Goal: Task Accomplishment & Management: Complete application form

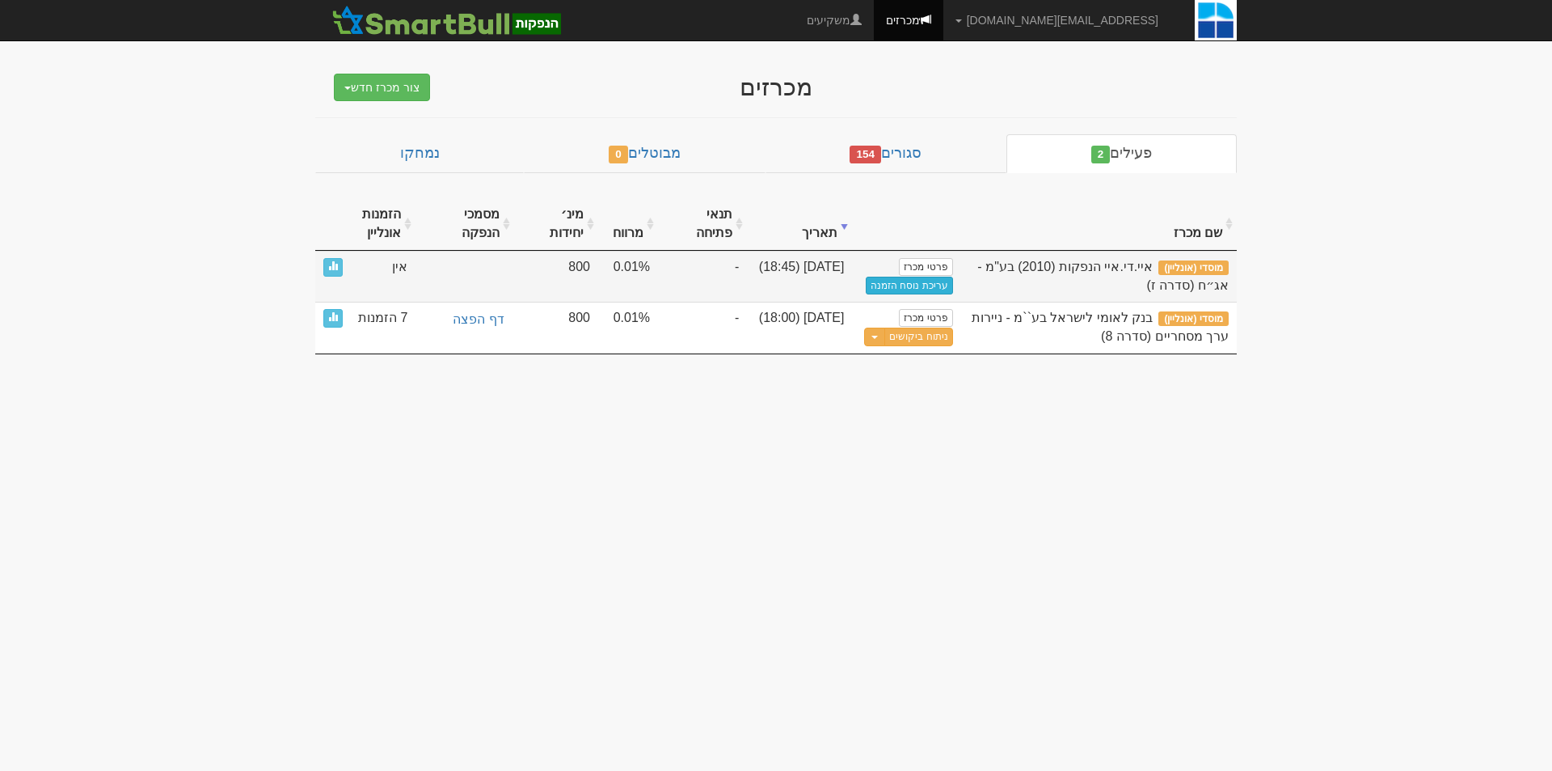
click at [902, 289] on link "עריכת נוסח הזמנה" at bounding box center [909, 286] width 87 height 18
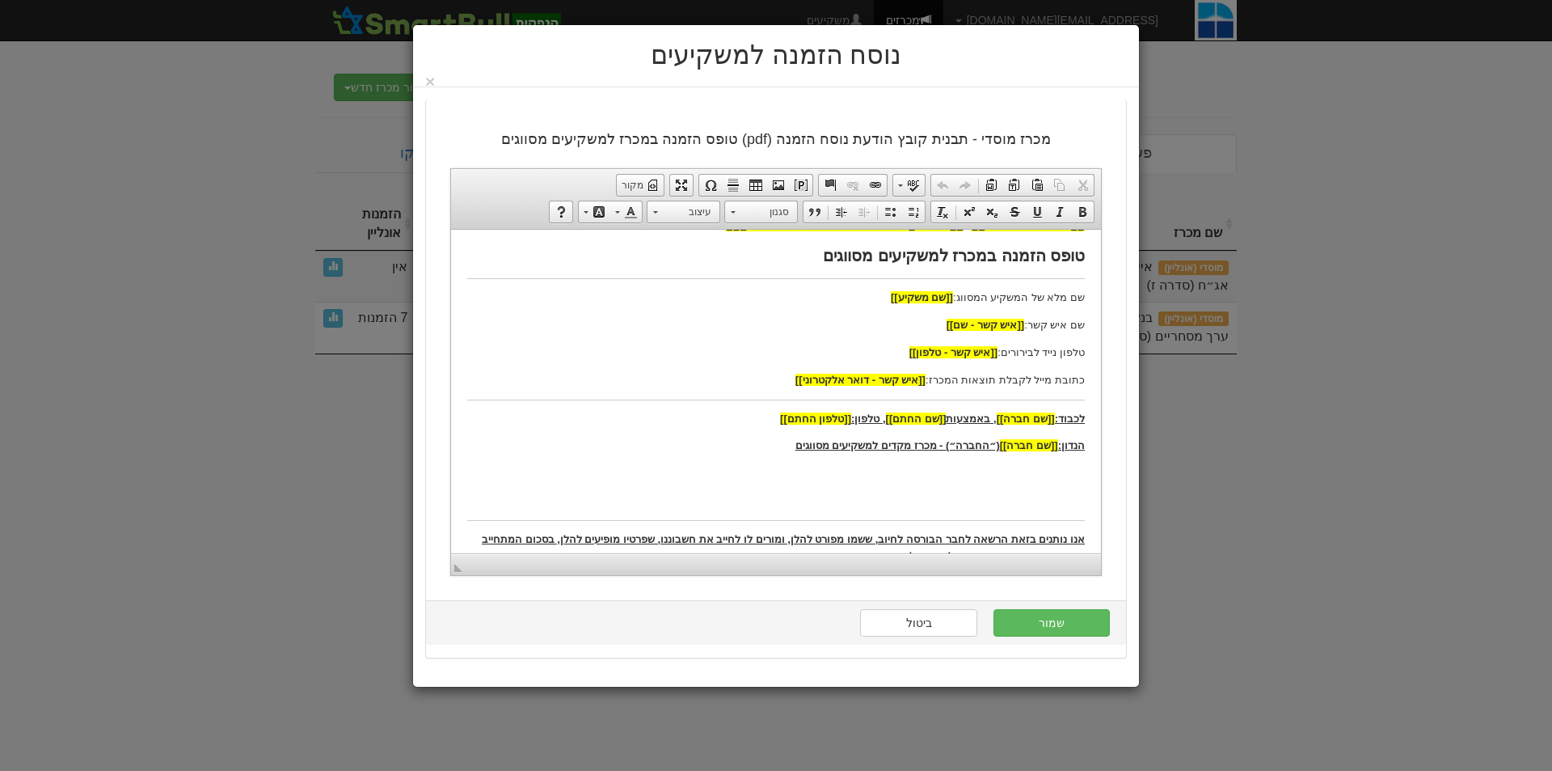
scroll to position [323, 0]
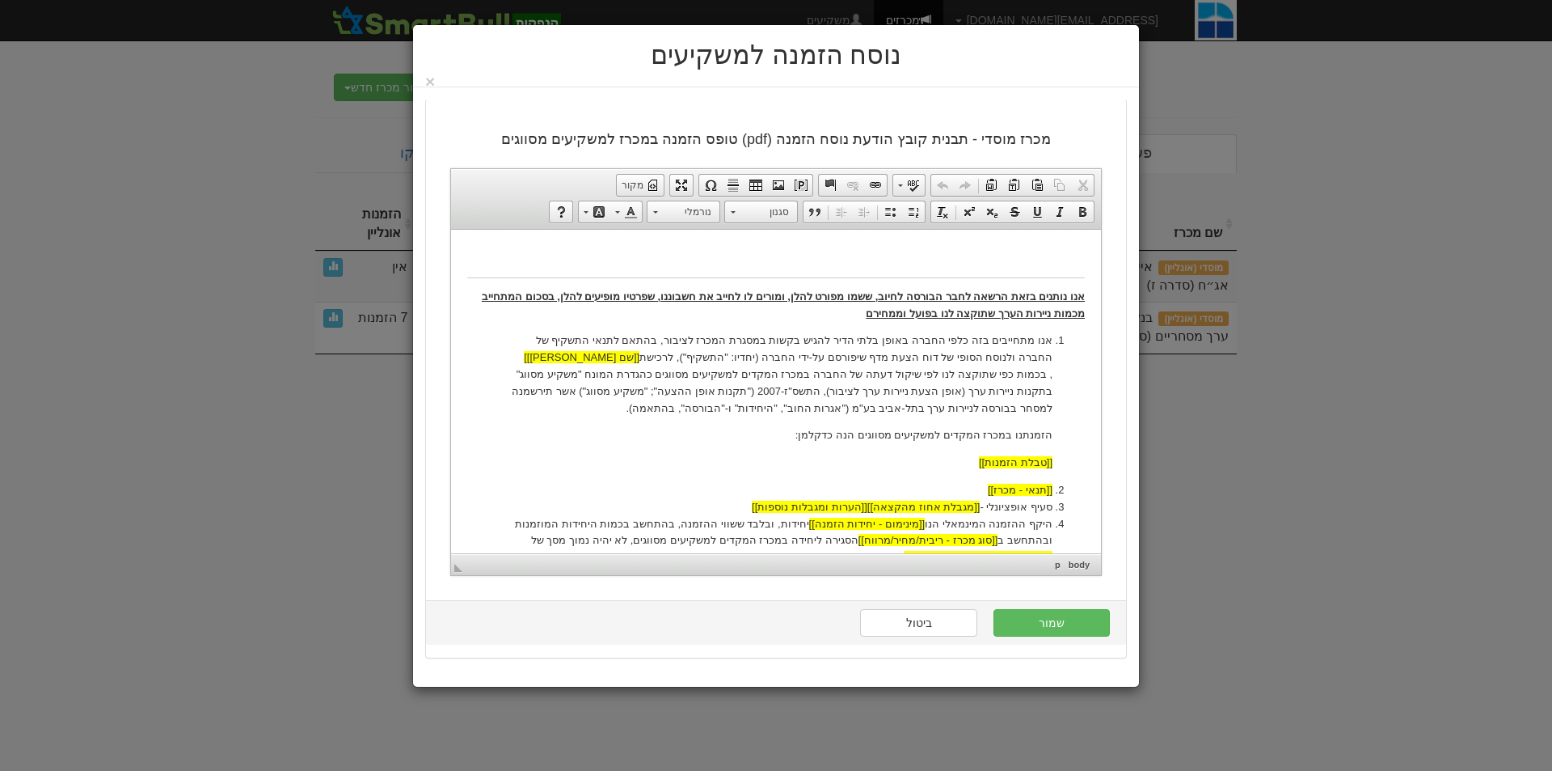
click at [976, 350] on p "אנו מתחייבים בזה כלפי החברה באופן בלתי הדיר להגיש בקשות במסגרת המכרז לציבור, בה…" at bounding box center [776, 374] width 553 height 84
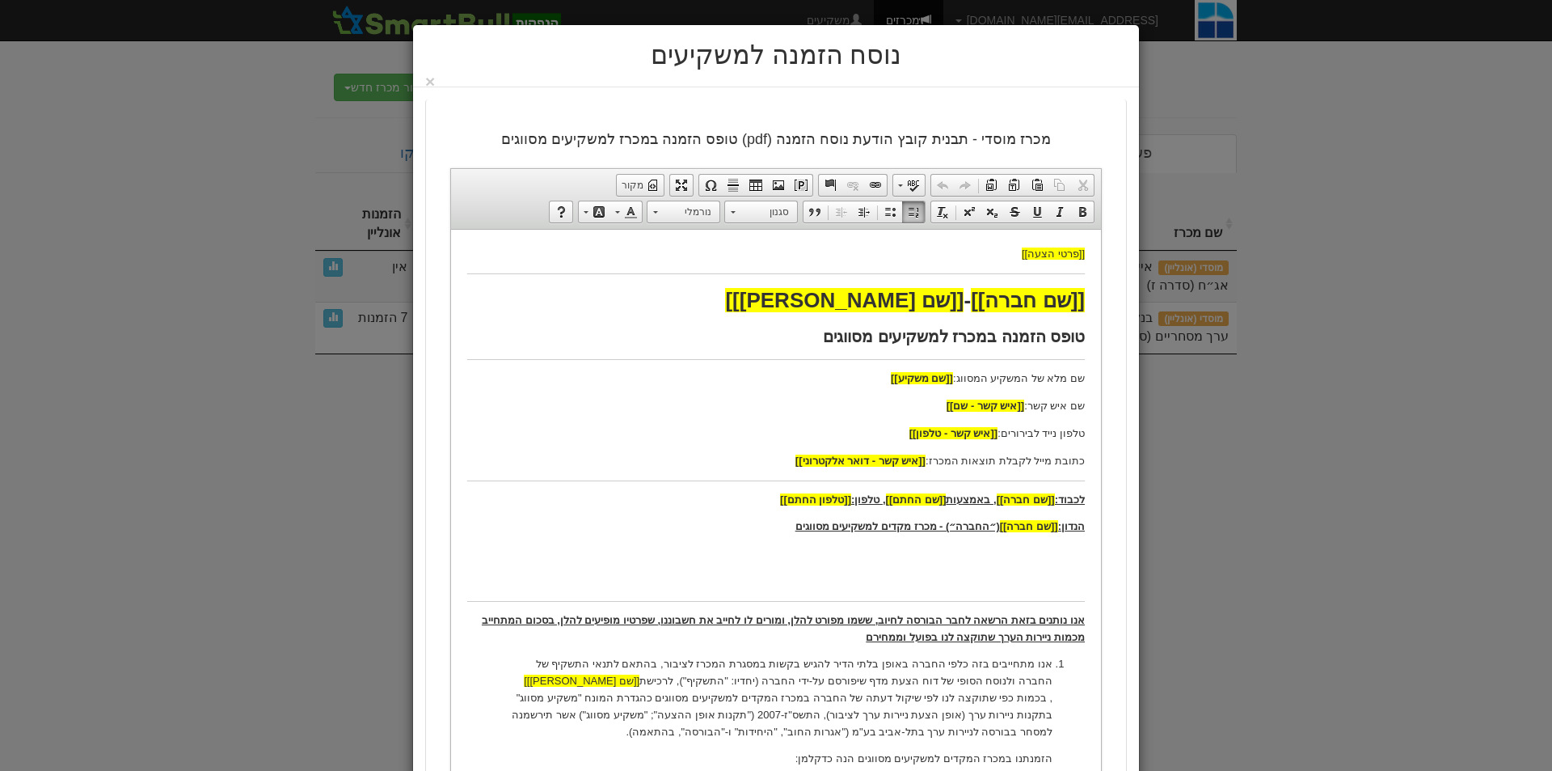
click at [973, 344] on h2 "טופס הזמנה במכרז למשקיעים מסווגים" at bounding box center [776, 336] width 618 height 19
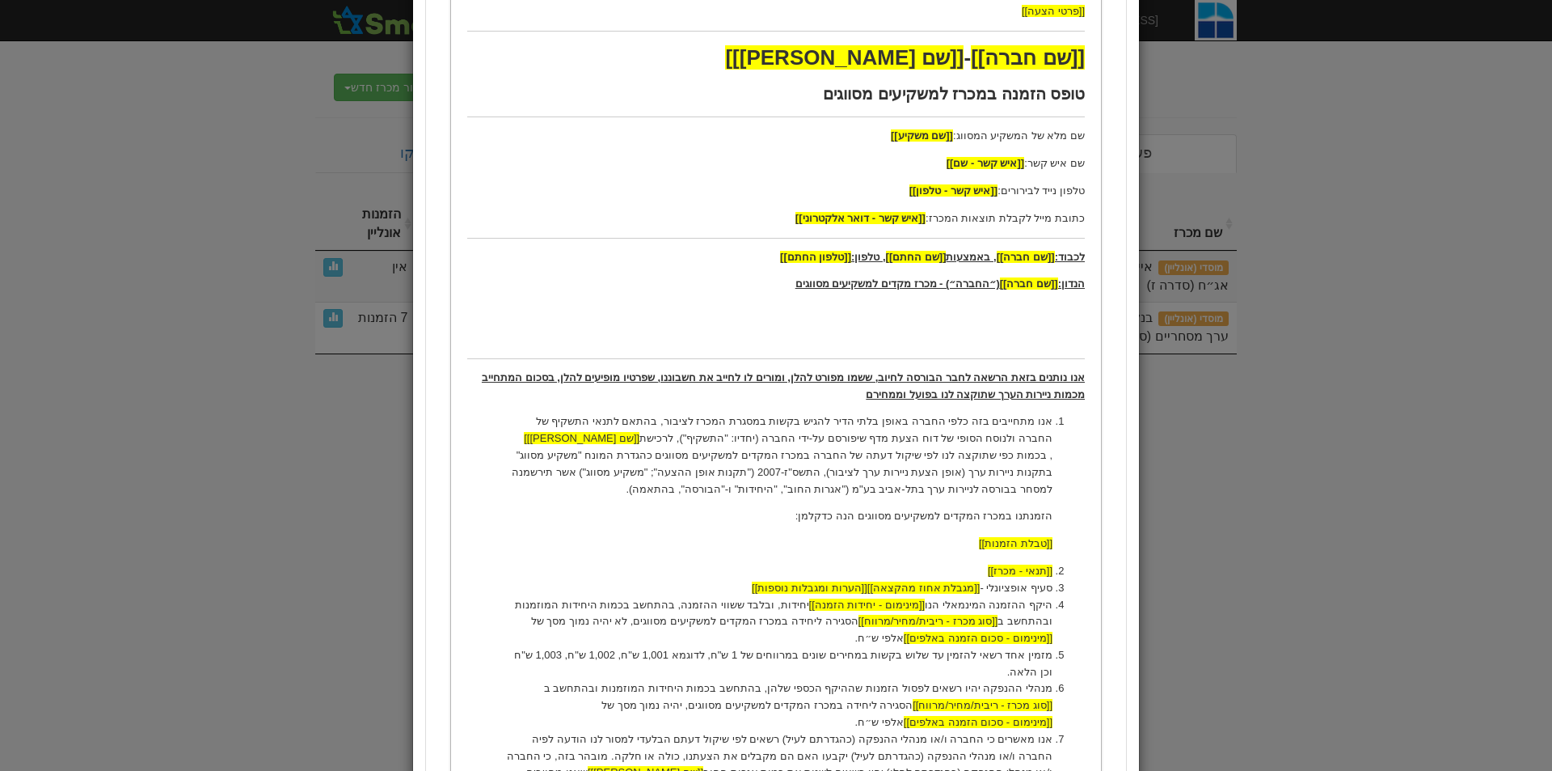
click at [949, 422] on p "אנו מתחייבים בזה כלפי החברה באופן בלתי הדיר להגיש בקשות במסגרת המכרז לציבור, בה…" at bounding box center [776, 455] width 553 height 84
click at [189, 395] on div "נוסח הזמנה למשקיעים ×" at bounding box center [776, 385] width 1552 height 771
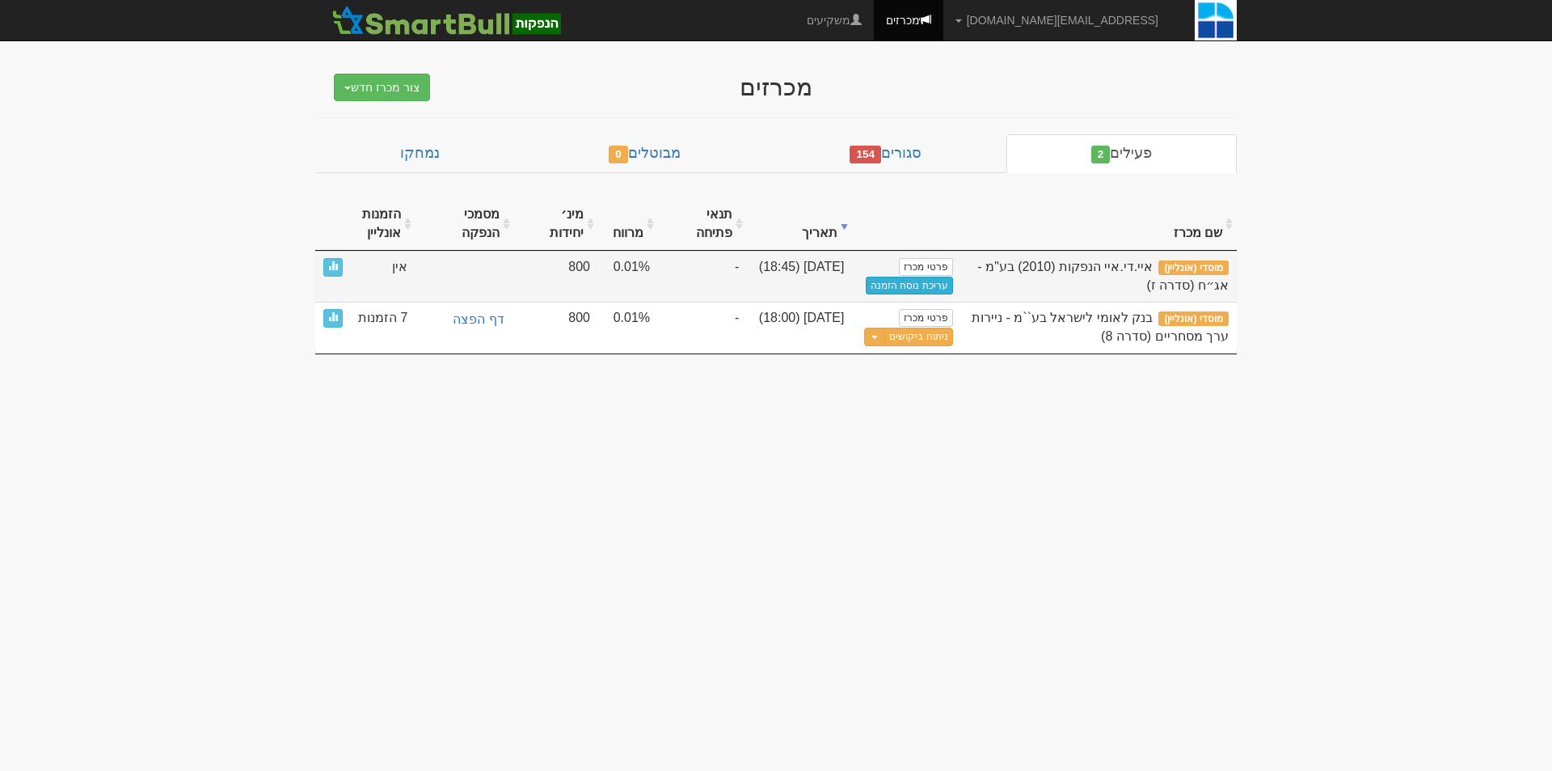
click at [909, 285] on link "עריכת נוסח הזמנה" at bounding box center [909, 286] width 87 height 18
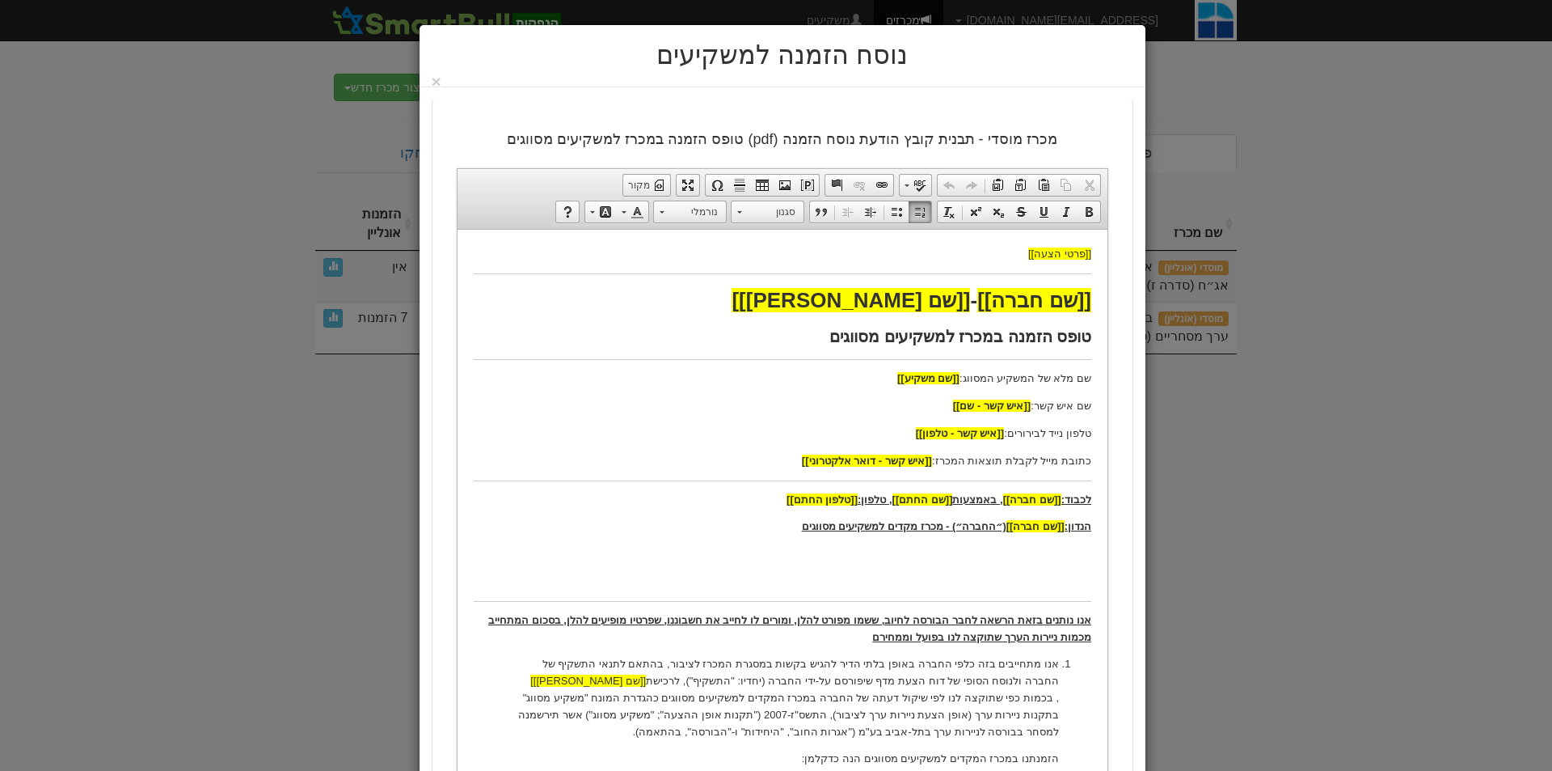
click at [442, 65] on h5 "נוסח הזמנה למשקיעים" at bounding box center [783, 55] width 702 height 37
click at [441, 79] on button "×" at bounding box center [437, 81] width 10 height 17
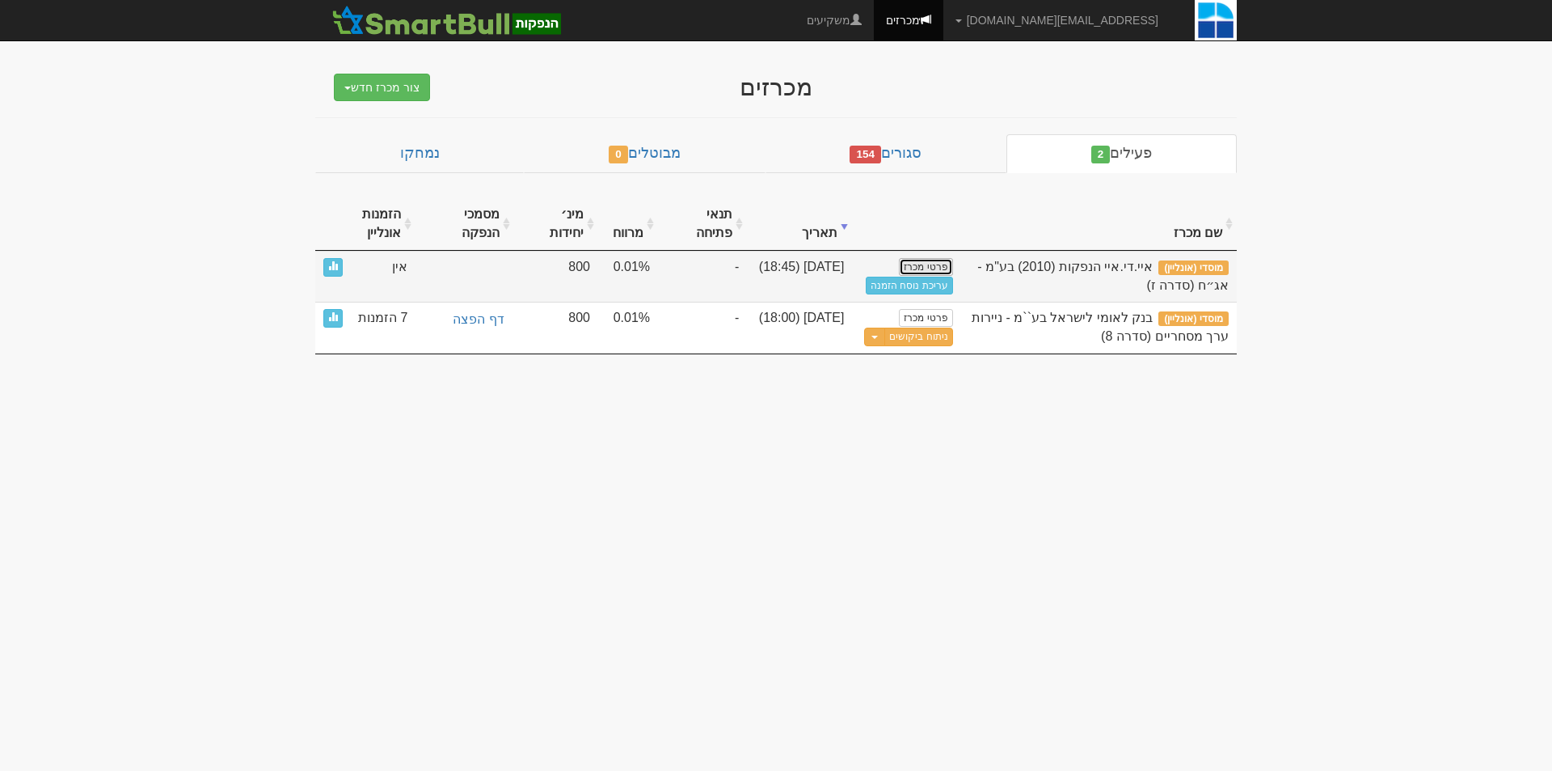
click at [917, 272] on link "פרטי מכרז" at bounding box center [925, 267] width 53 height 18
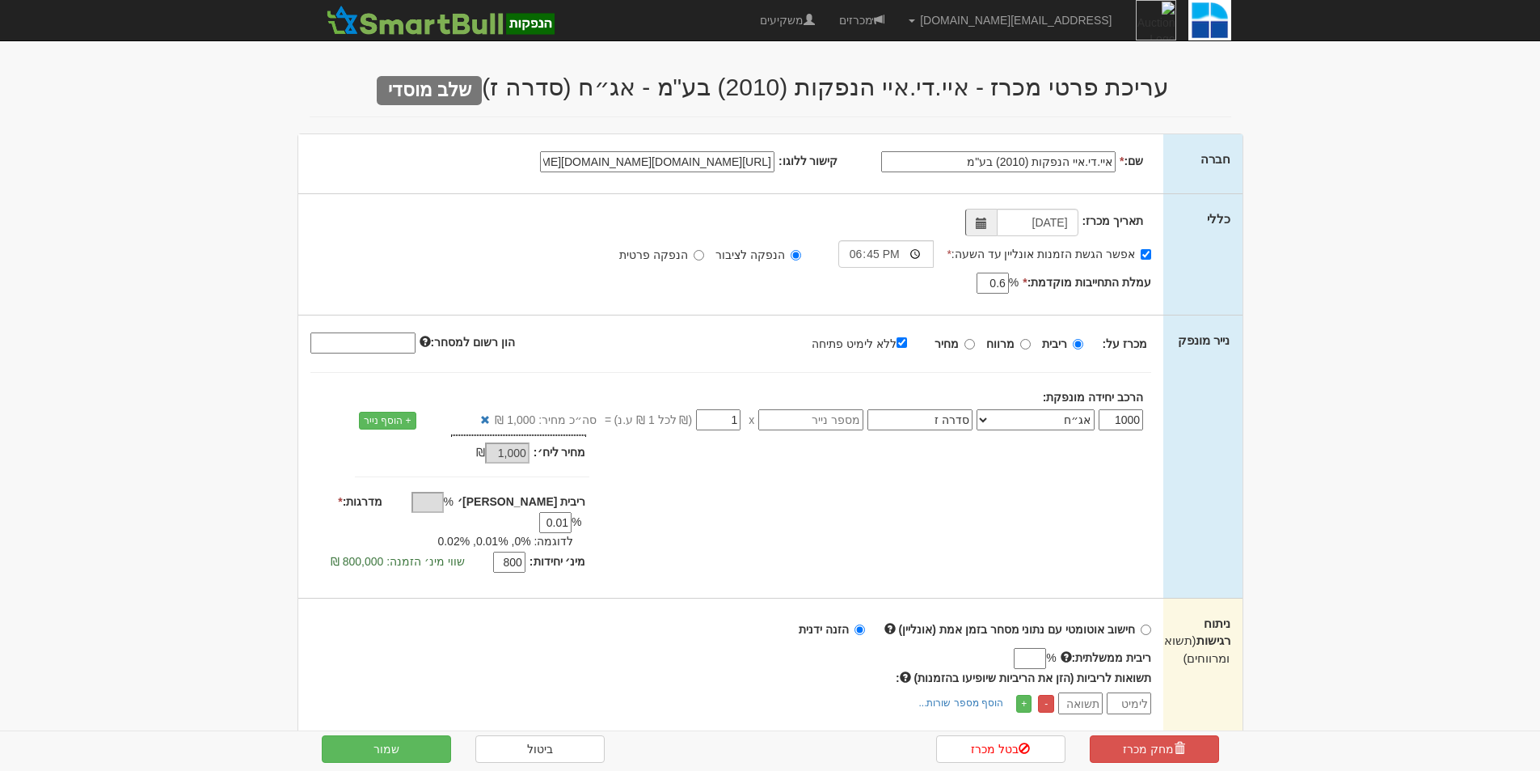
click at [690, 164] on input "https://www.google.com/imgres?q=%D7%91%D7%99%D7%98%D7%95%D7%97%20%D7%99%D7%A9%D…" at bounding box center [657, 161] width 234 height 21
paste input "data:image/jpeg;base64,/9j/4AAQSkZJRgABAQAAAQABAAD/2wCEAAkGBwgHBgkIBwgKCgkLDRYP…"
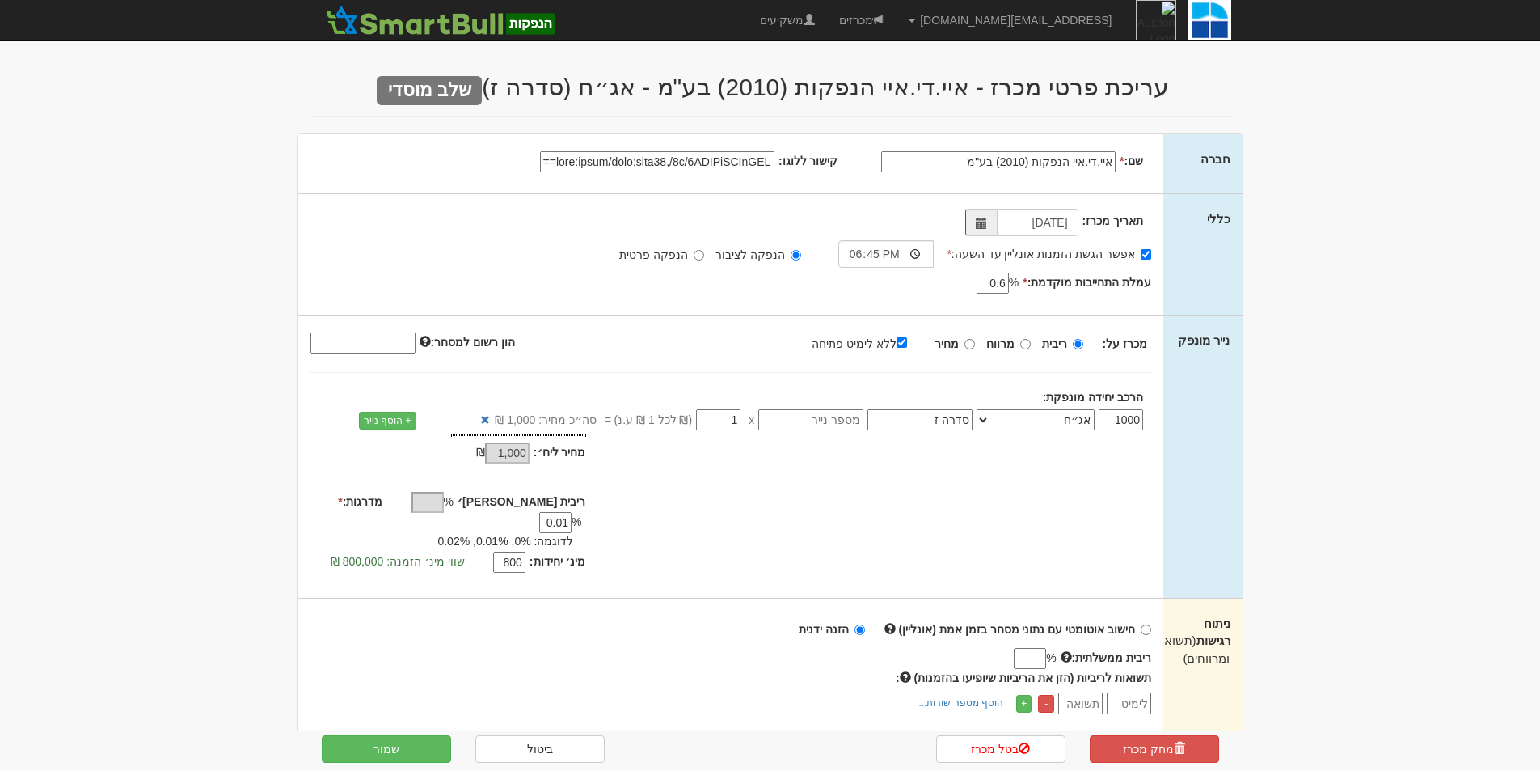
type input "data:image/jpeg;base64,/9j/4AAQSkZJRgABAQAAAQABAAD/2wCEAAkGBwgHBgkIBwgKCgkLDRYP…"
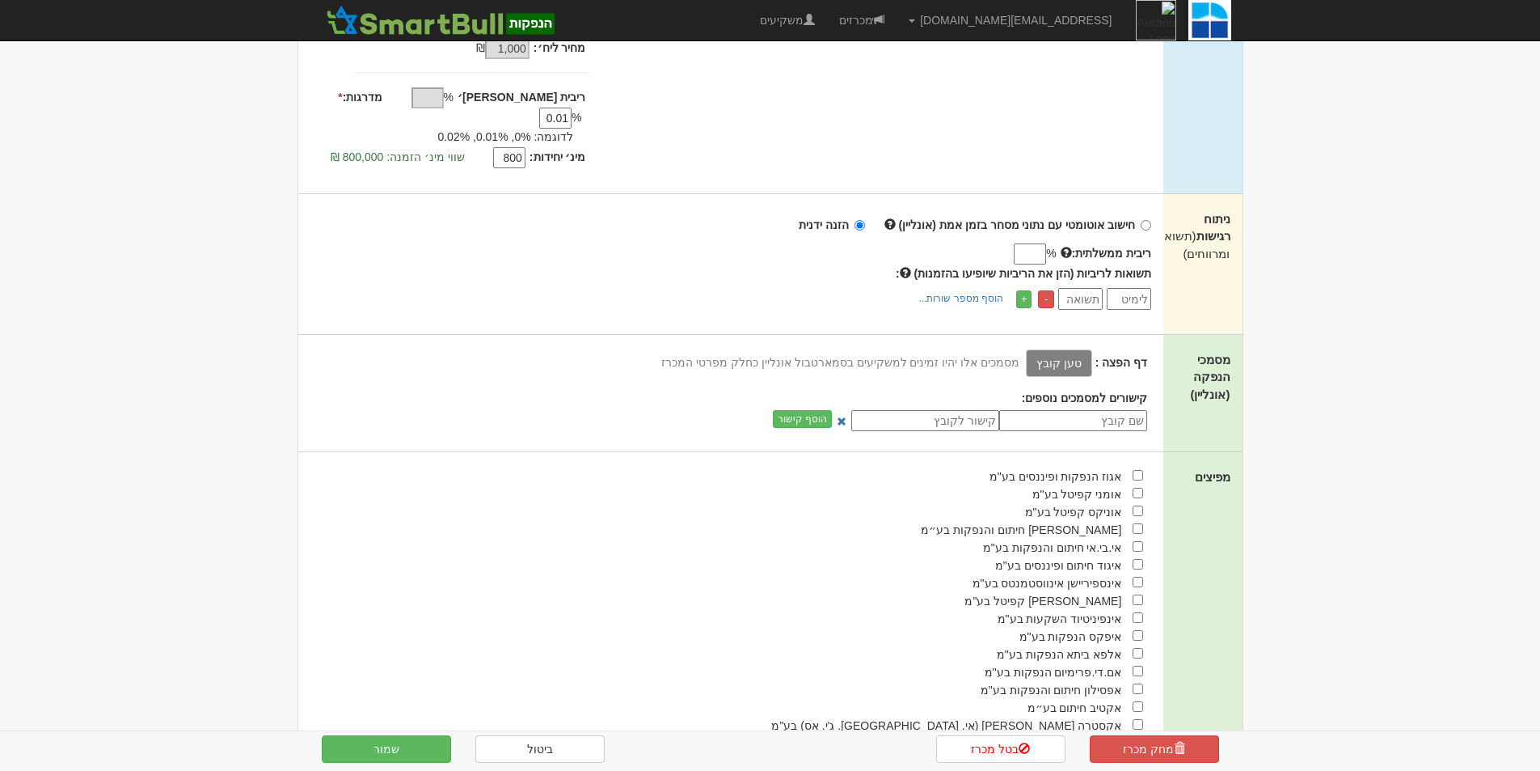
scroll to position [243, 0]
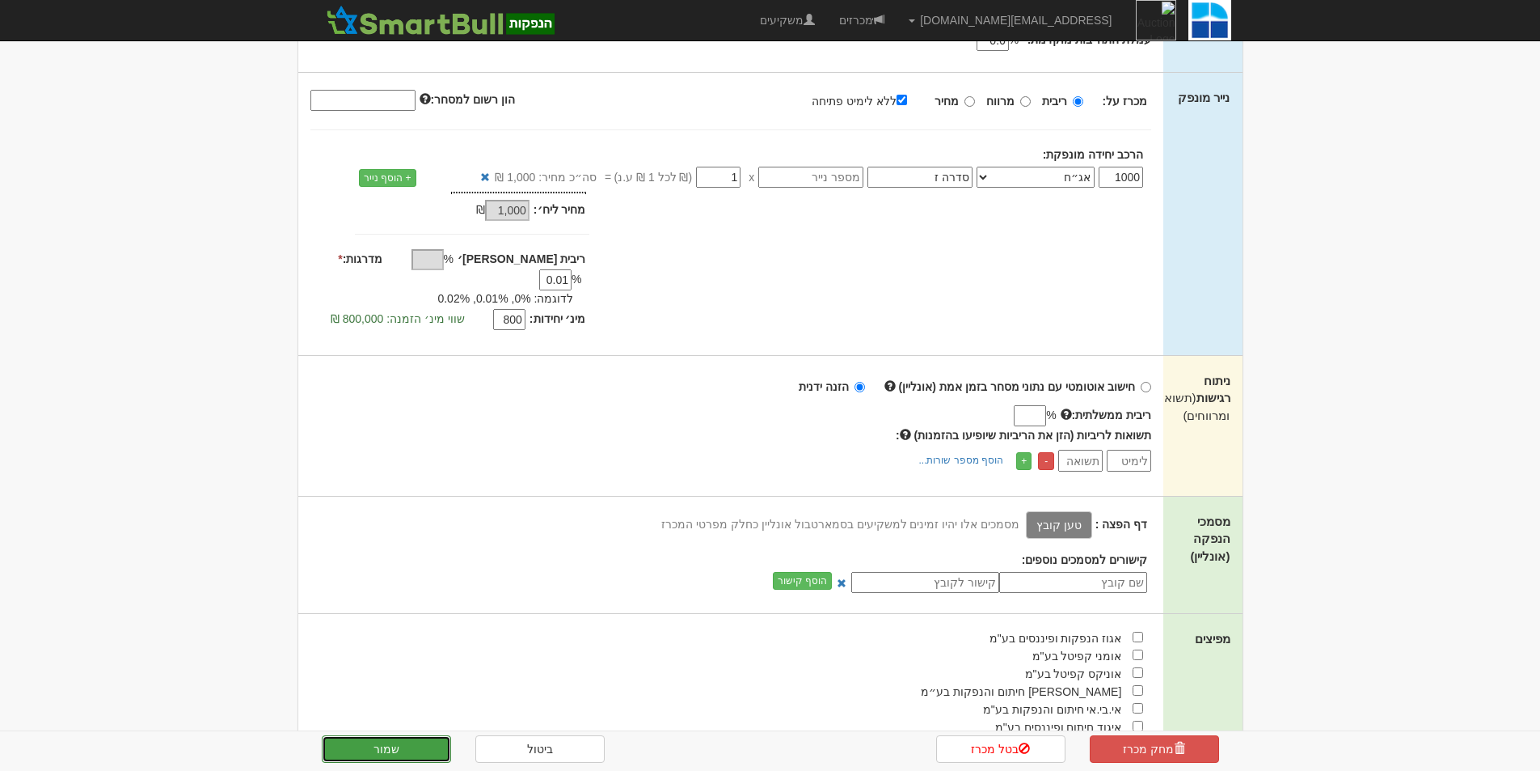
click at [389, 747] on button "שמור" at bounding box center [386, 748] width 129 height 27
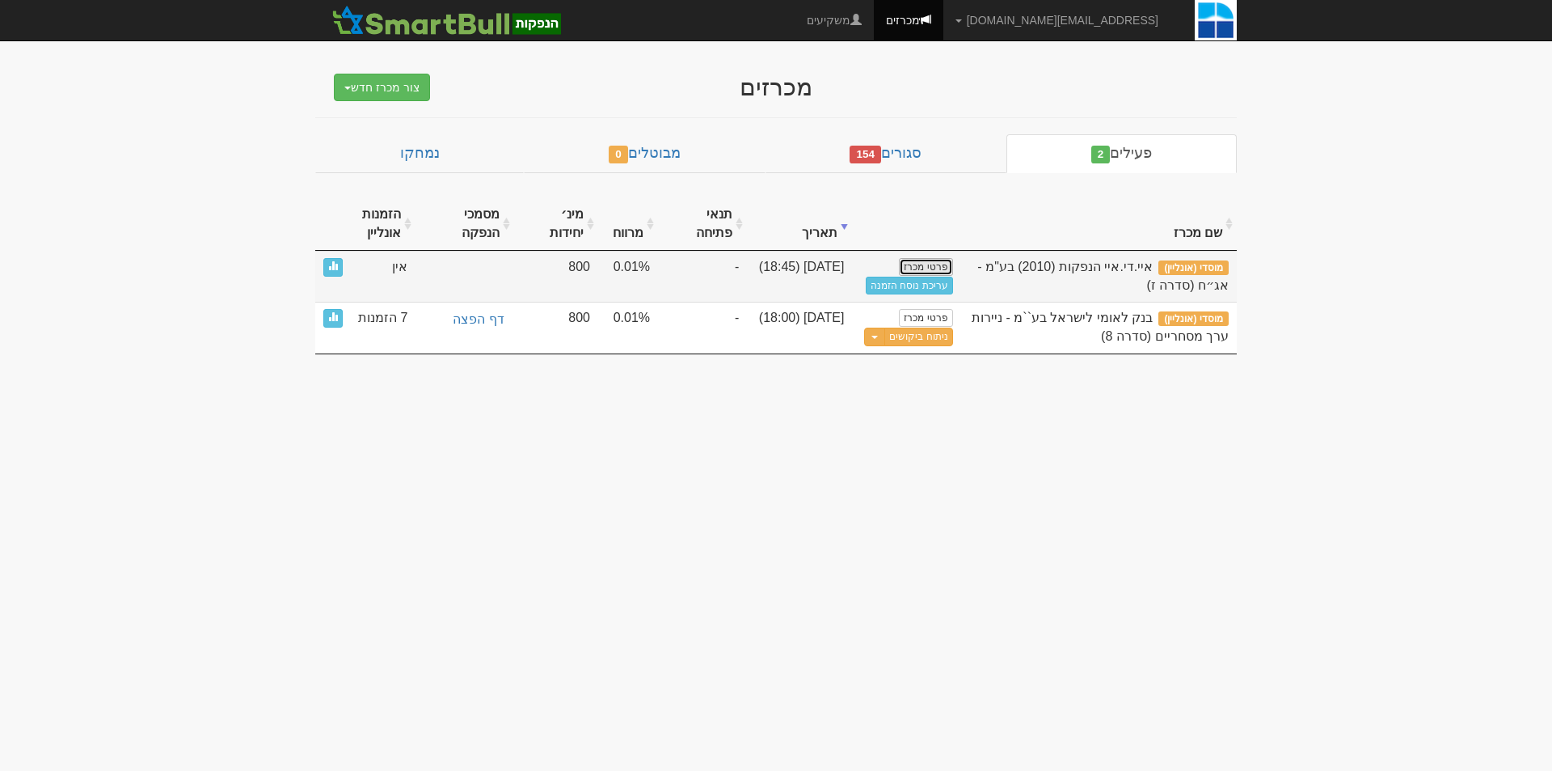
click at [936, 263] on link "פרטי מכרז" at bounding box center [925, 267] width 53 height 18
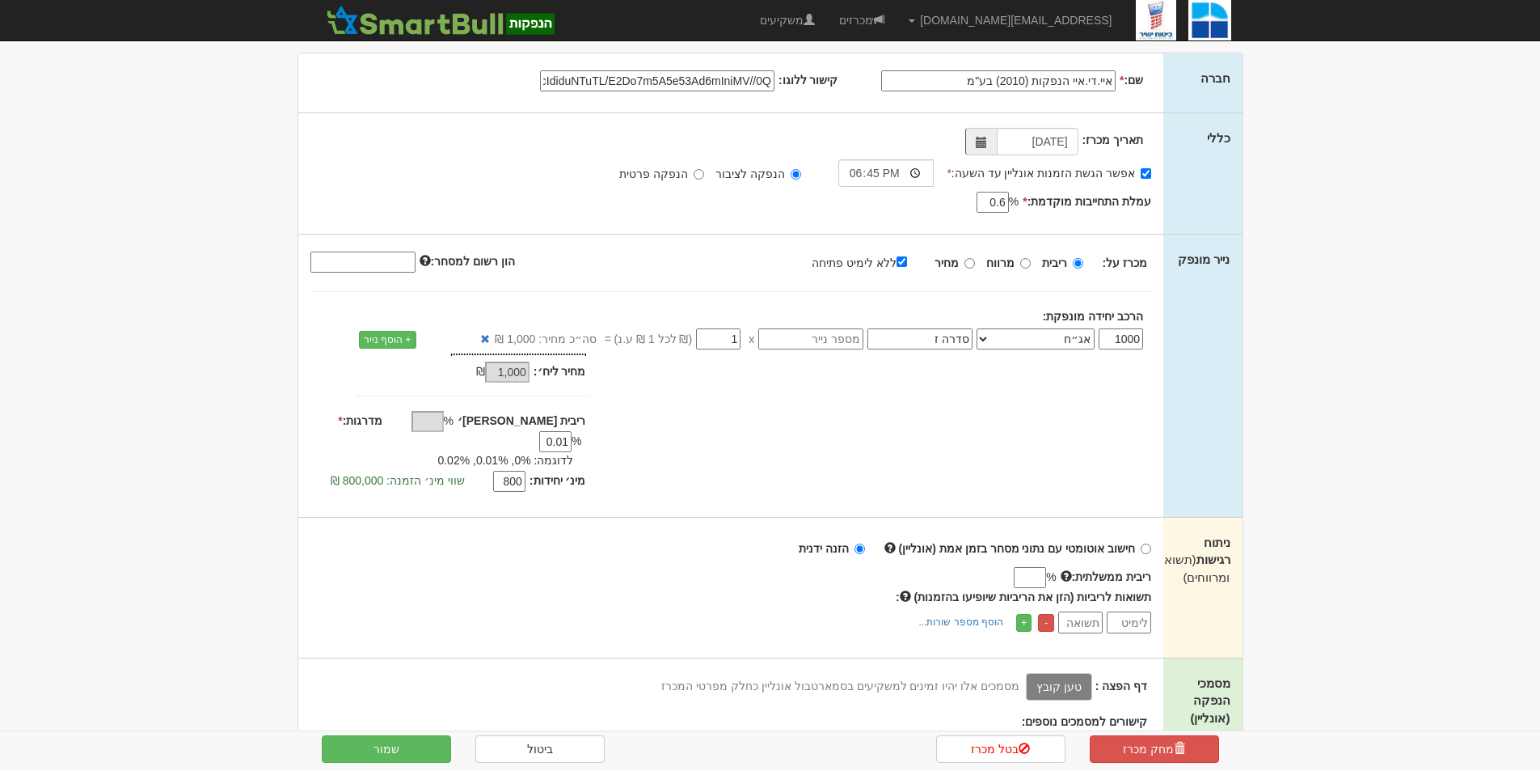
scroll to position [243, 0]
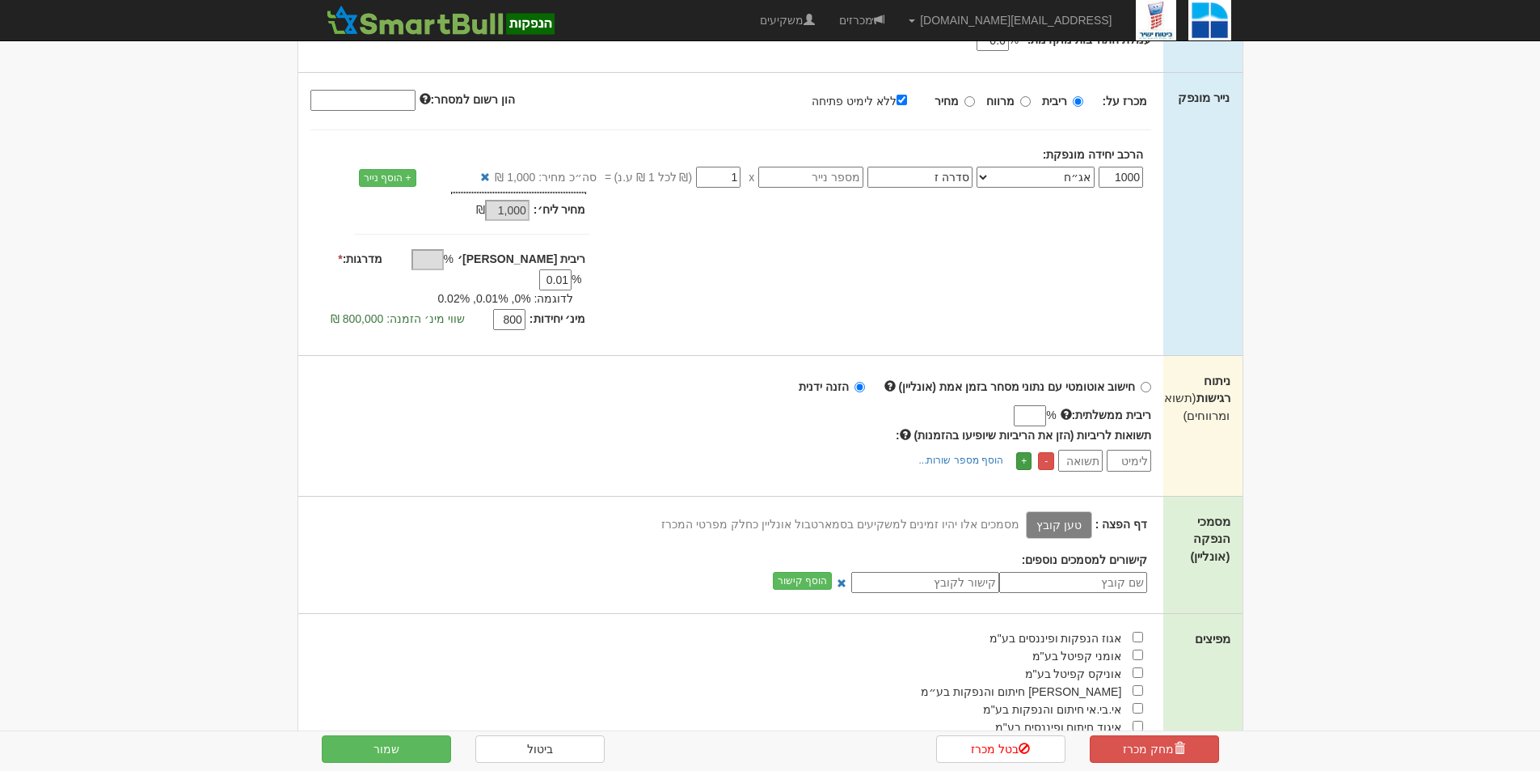
click at [1024, 452] on link "+" at bounding box center [1023, 461] width 15 height 18
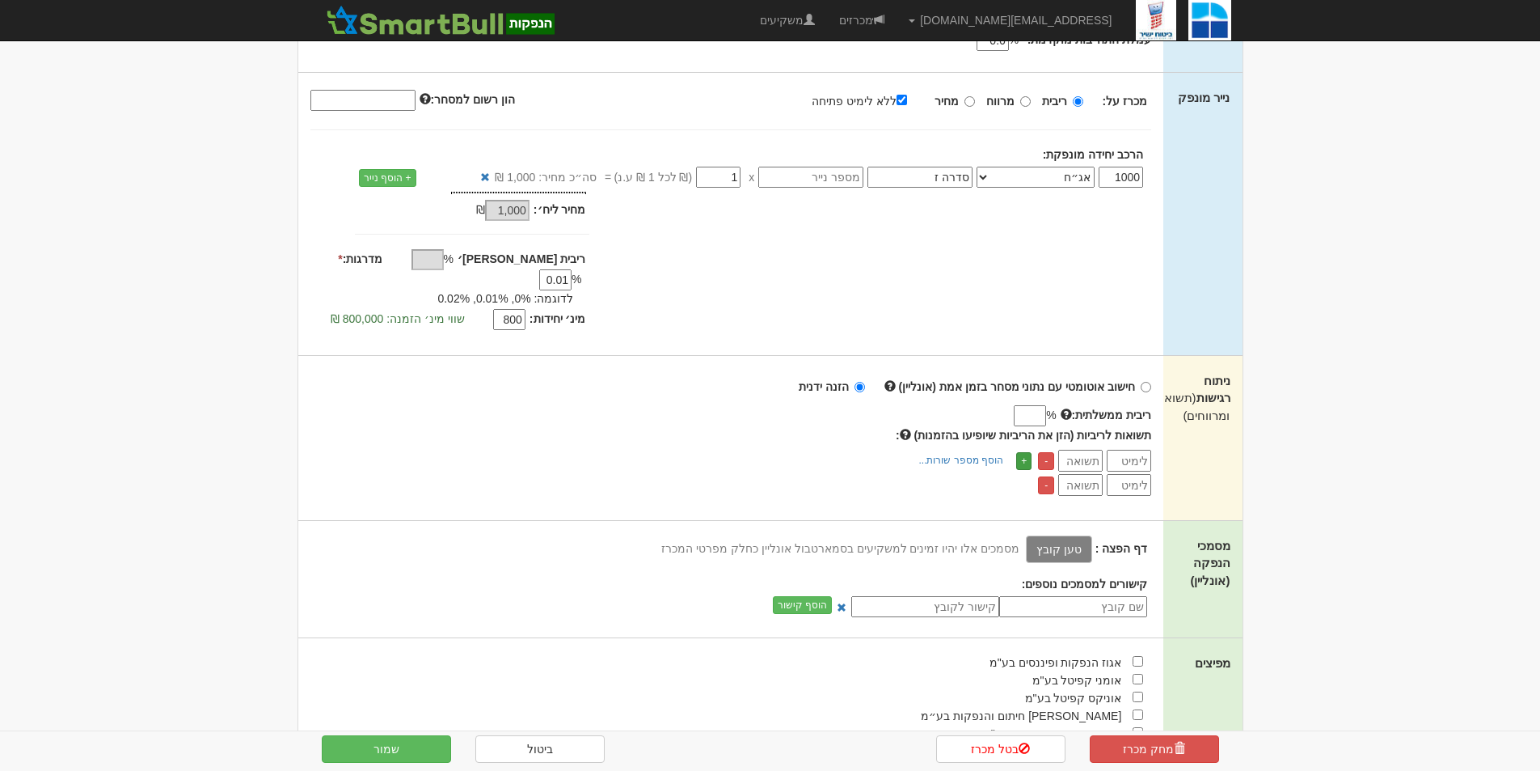
click at [1024, 452] on link "+" at bounding box center [1023, 461] width 15 height 18
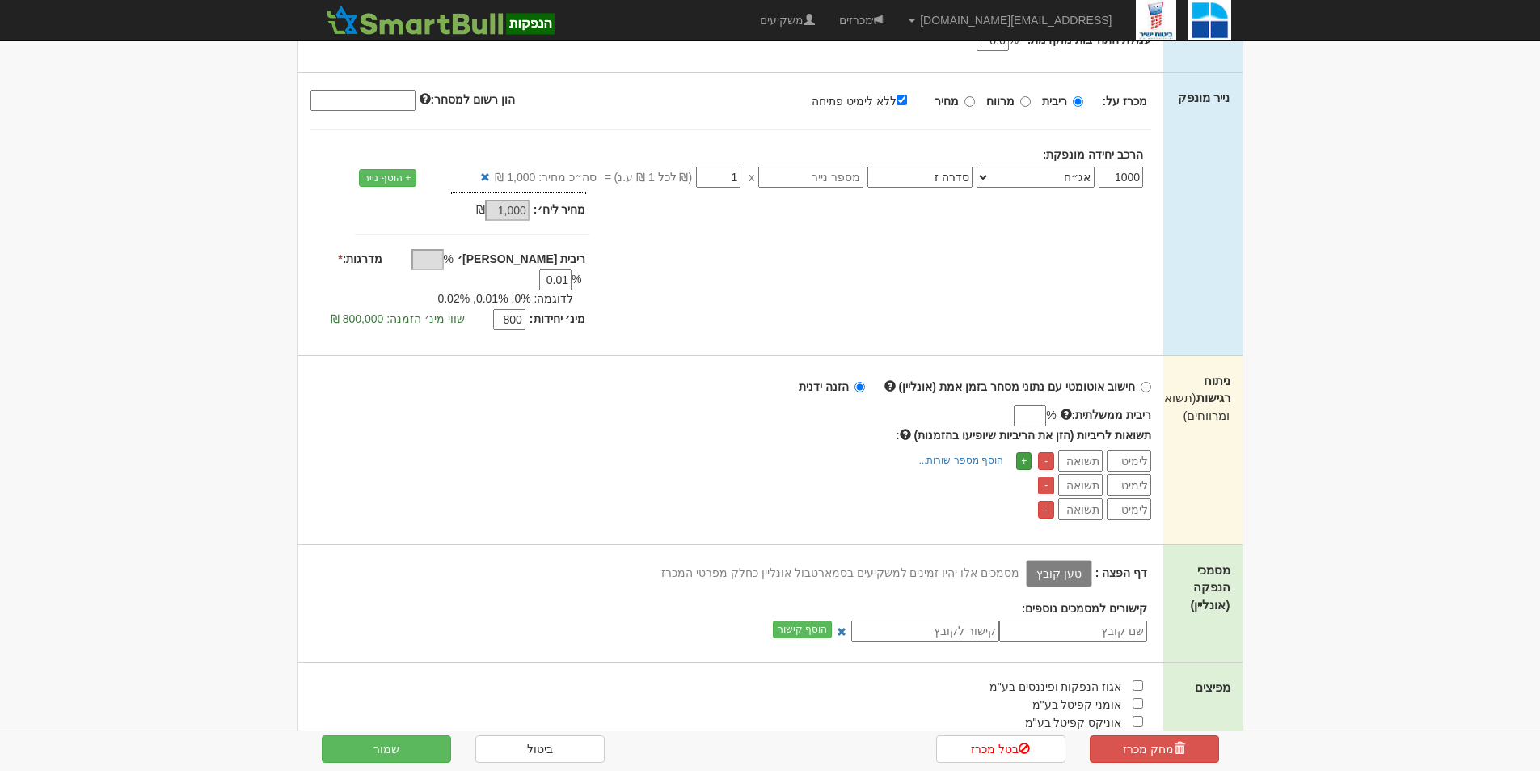
click at [1024, 452] on link "+" at bounding box center [1023, 461] width 15 height 18
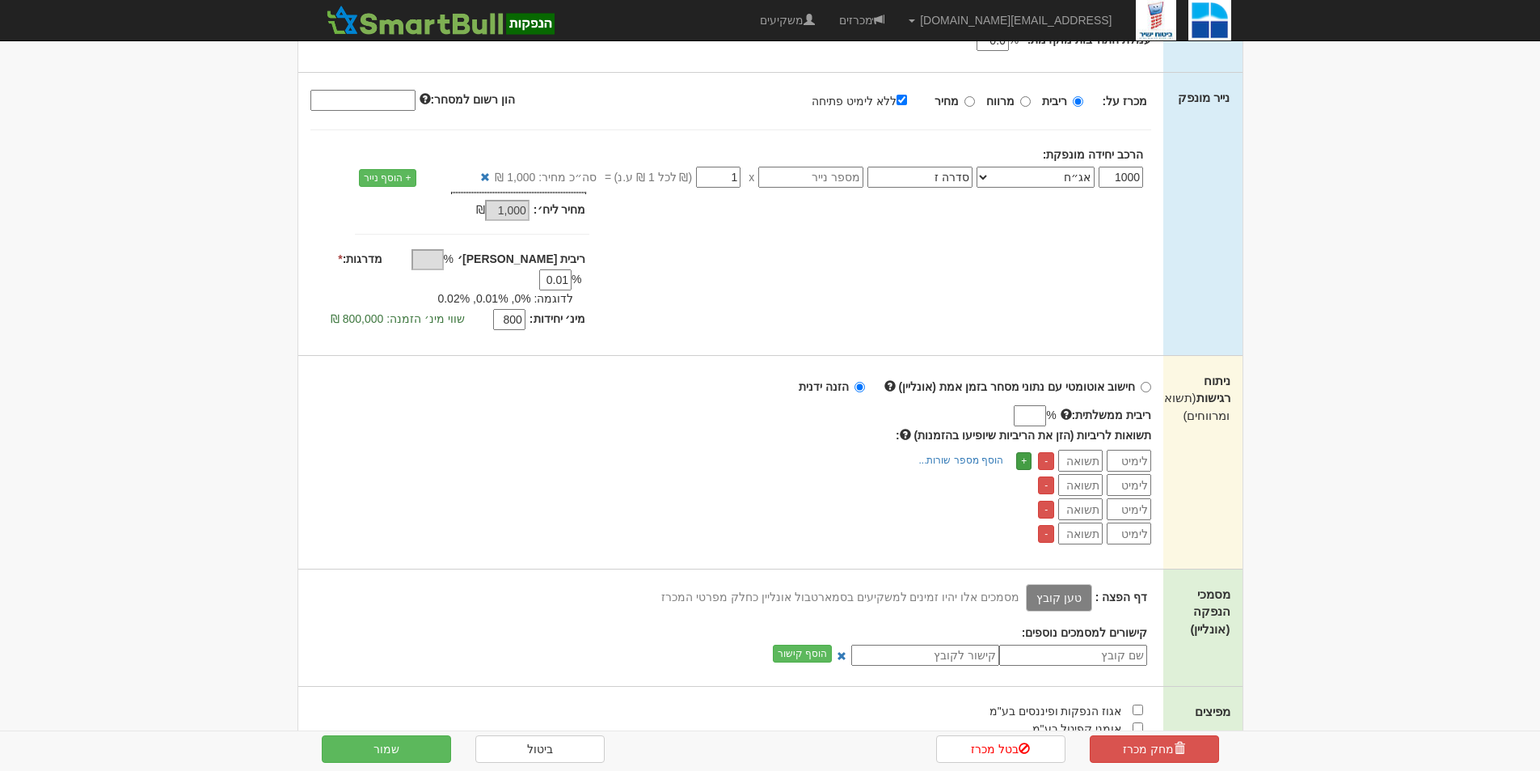
click at [1024, 452] on link "+" at bounding box center [1023, 461] width 15 height 18
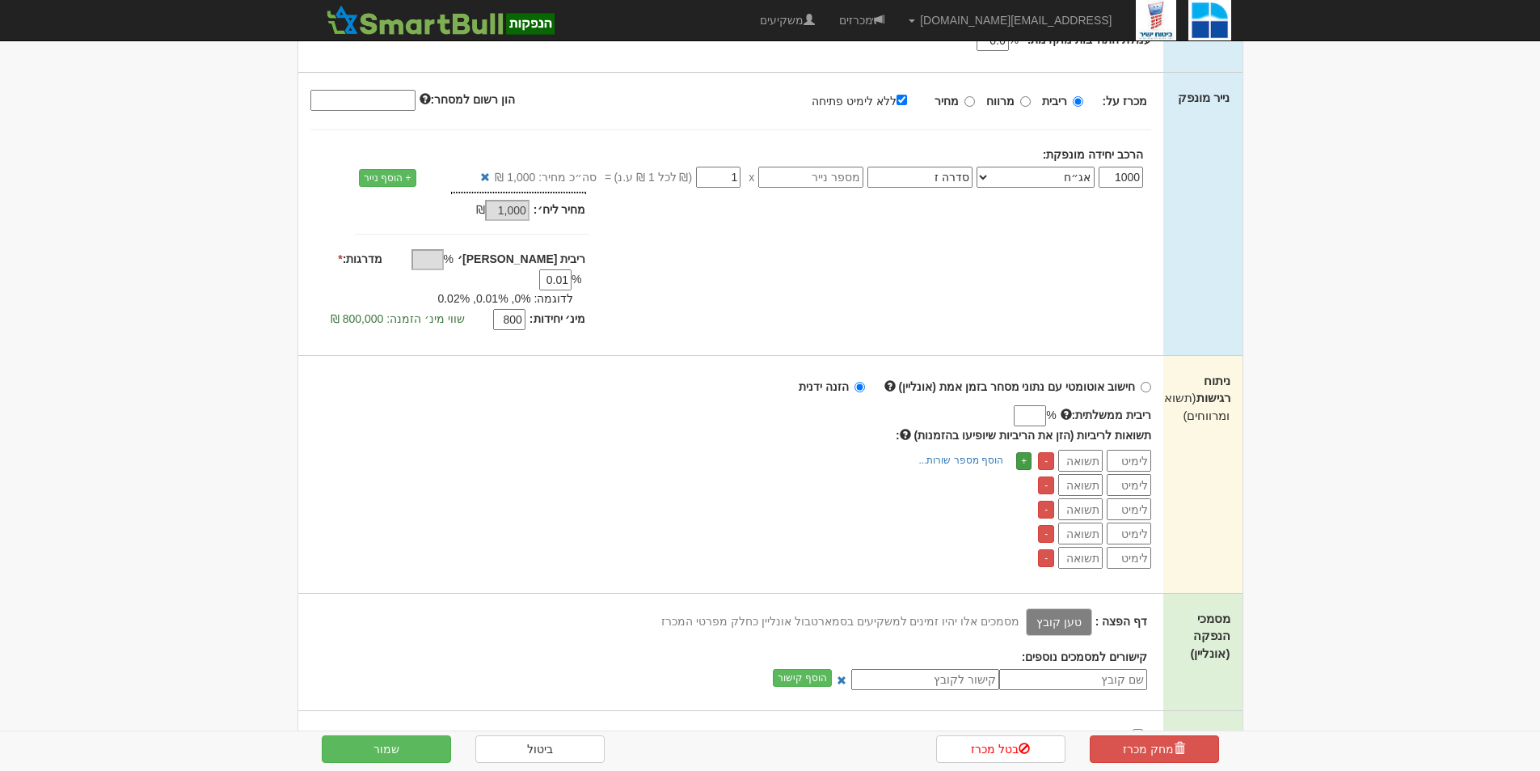
click at [1024, 452] on link "+" at bounding box center [1023, 461] width 15 height 18
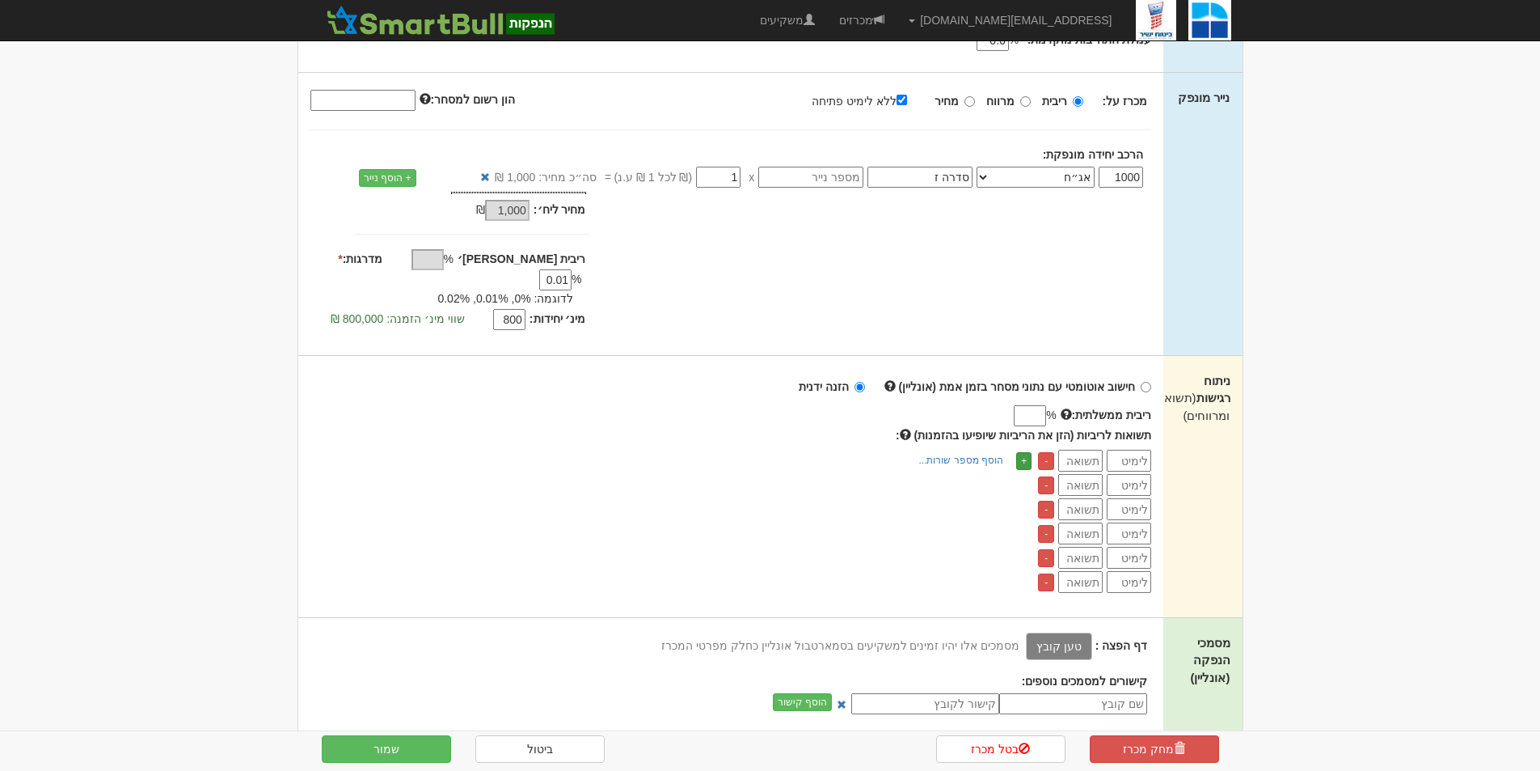
click at [1024, 452] on link "+" at bounding box center [1023, 461] width 15 height 18
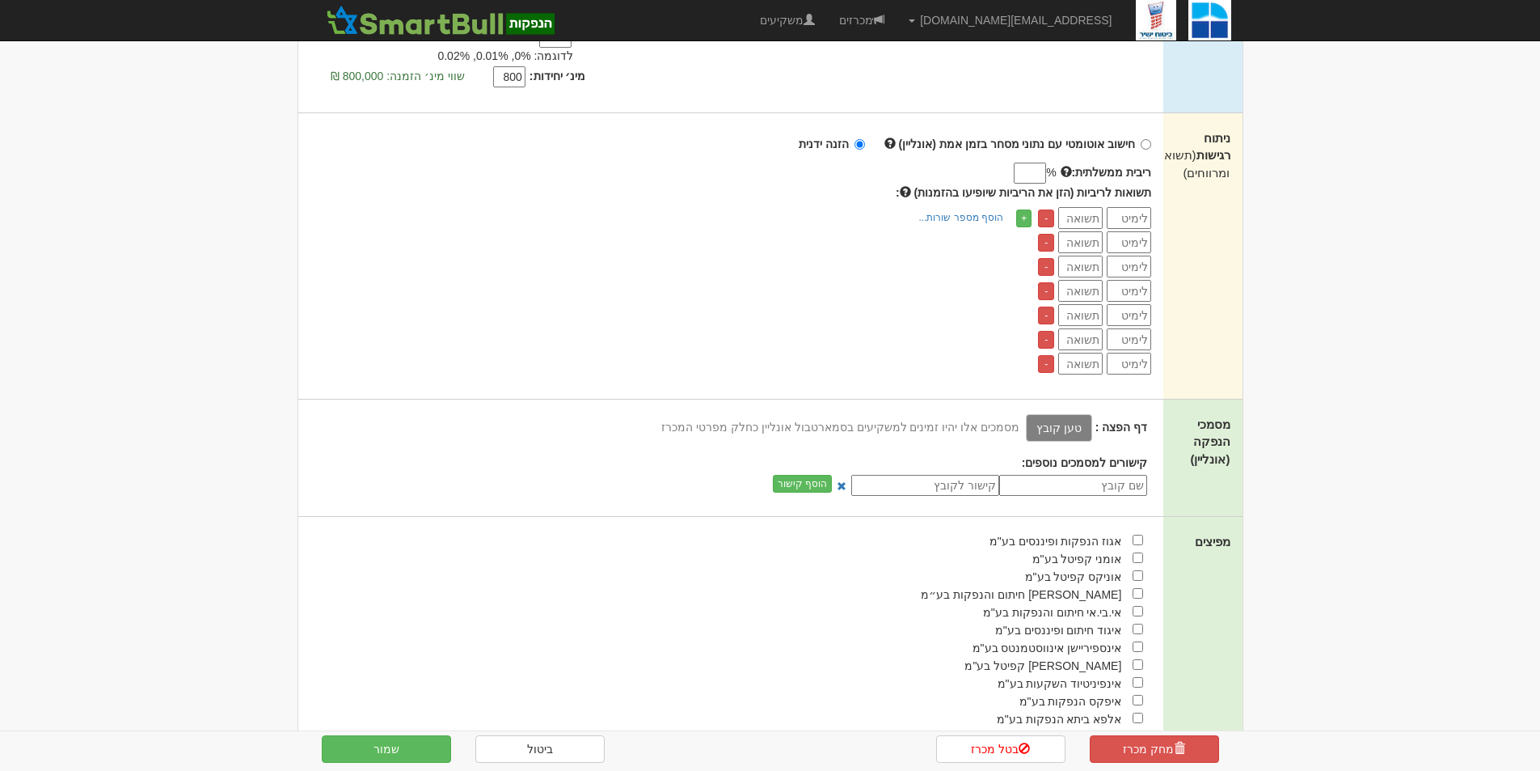
scroll to position [809, 0]
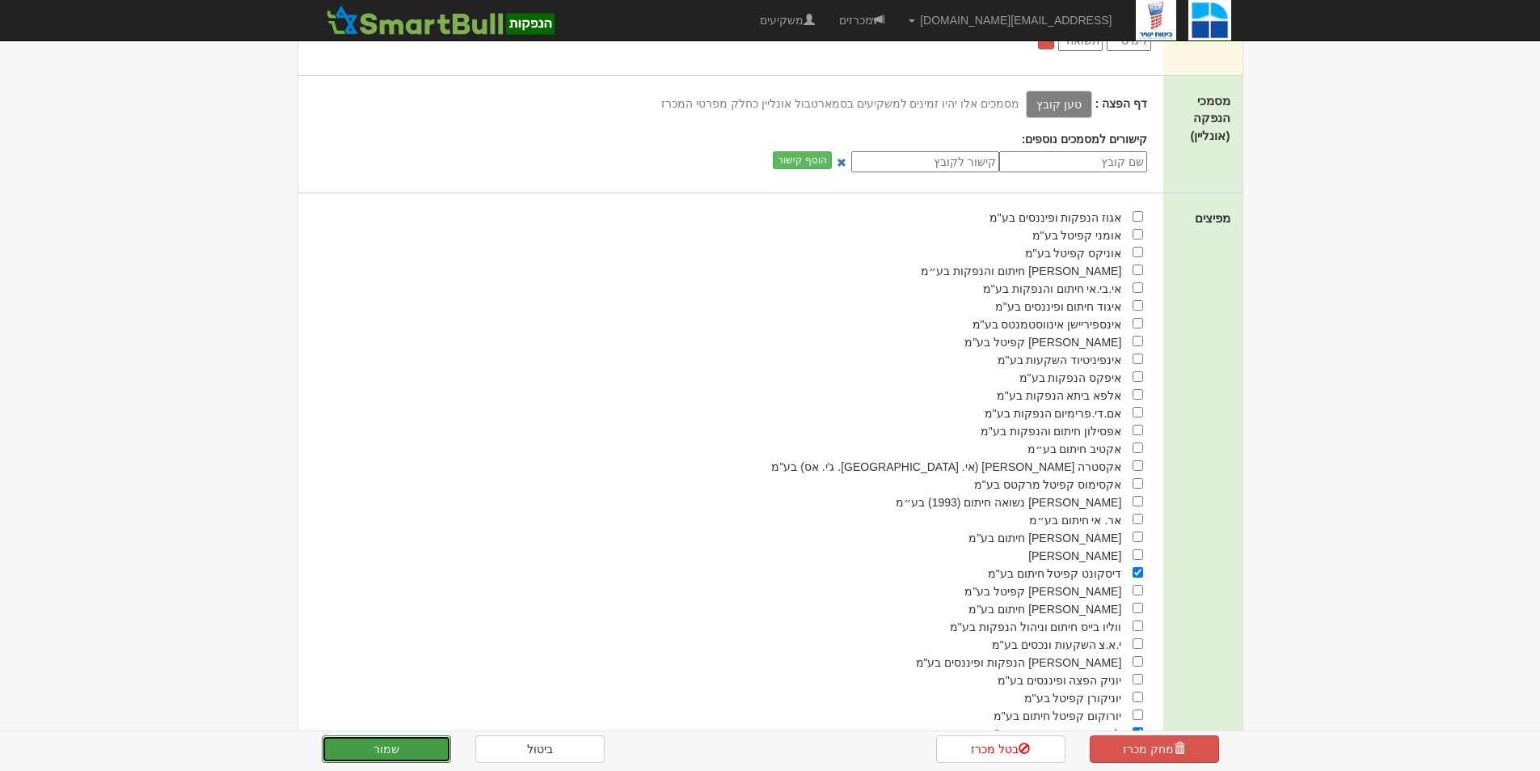
click at [359, 743] on button "שמור" at bounding box center [386, 748] width 129 height 27
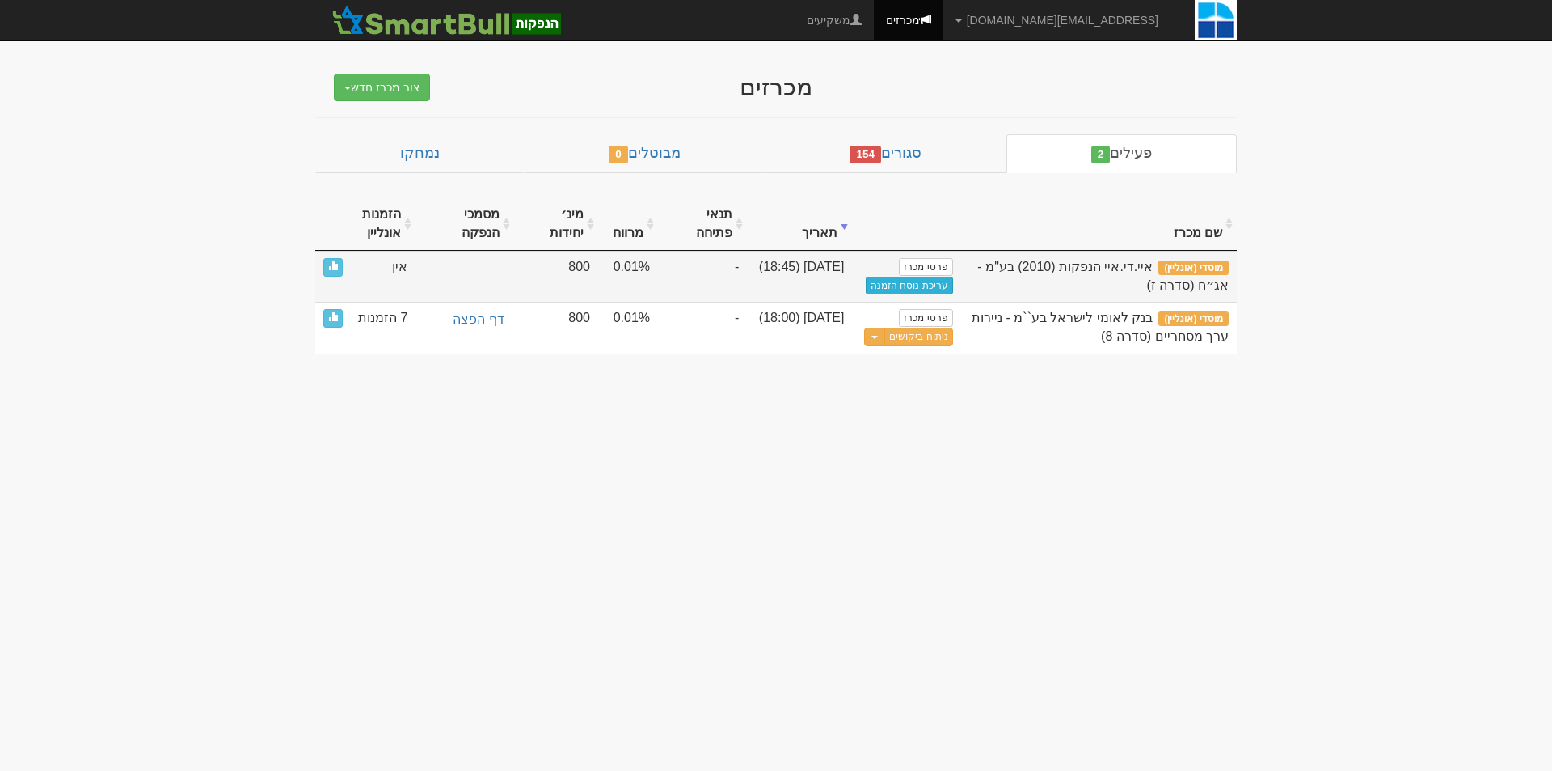
click at [919, 288] on link "עריכת נוסח הזמנה" at bounding box center [909, 286] width 87 height 18
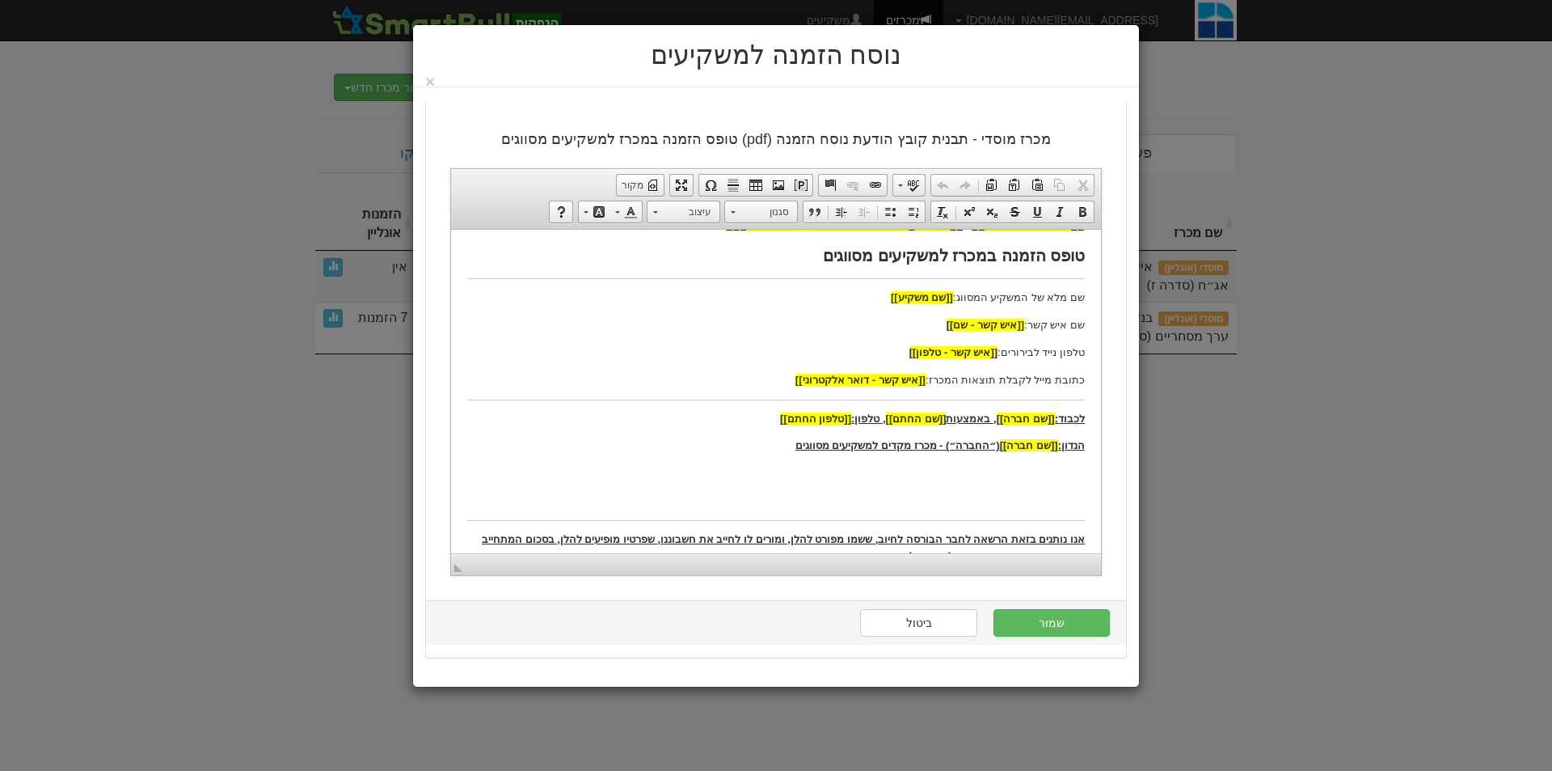
scroll to position [323, 0]
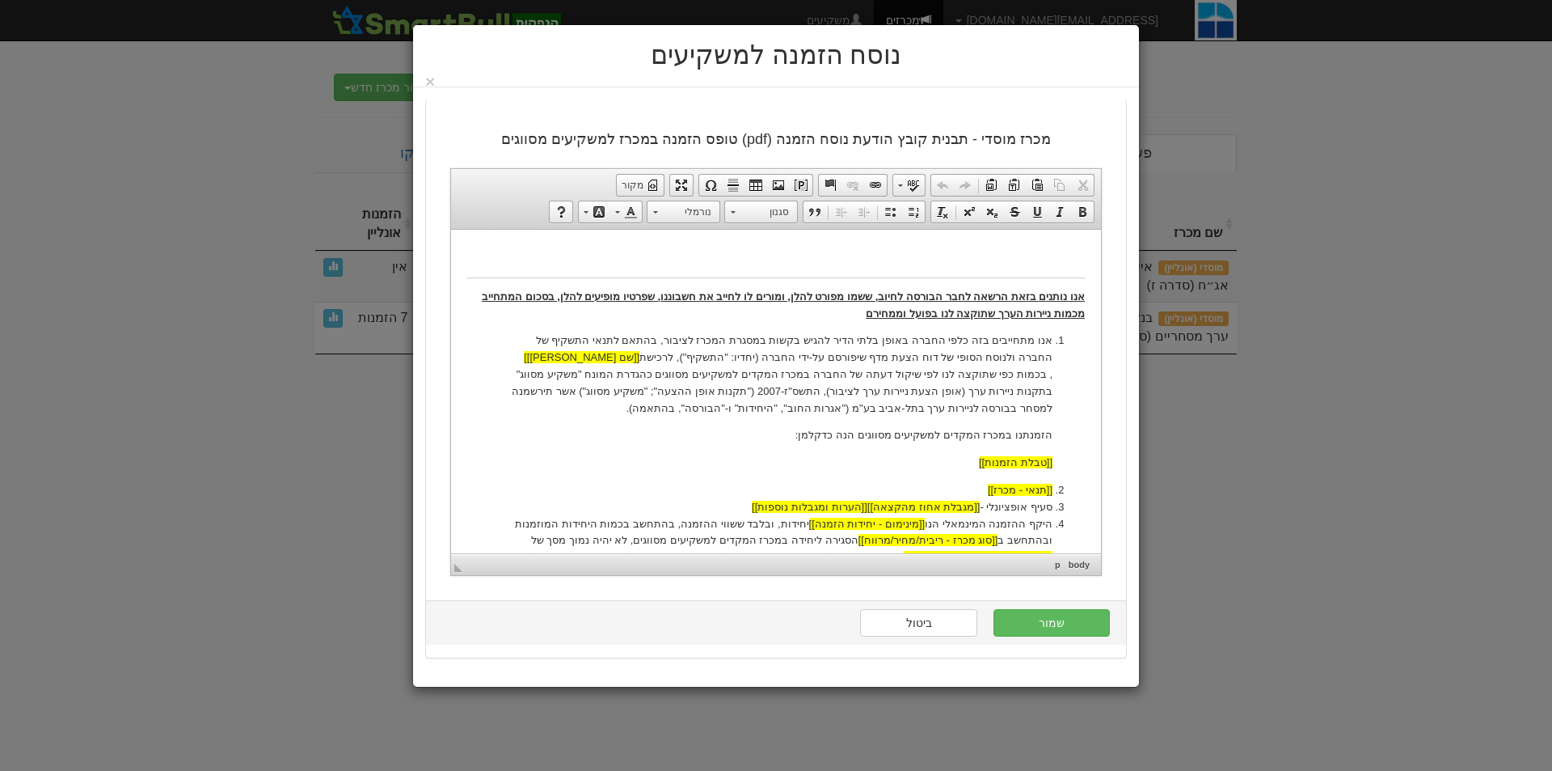
click at [973, 341] on p "אנו מתחייבים בזה כלפי החברה באופן בלתי הדיר להגיש בקשות במסגרת המכרז לציבור, בה…" at bounding box center [776, 374] width 553 height 84
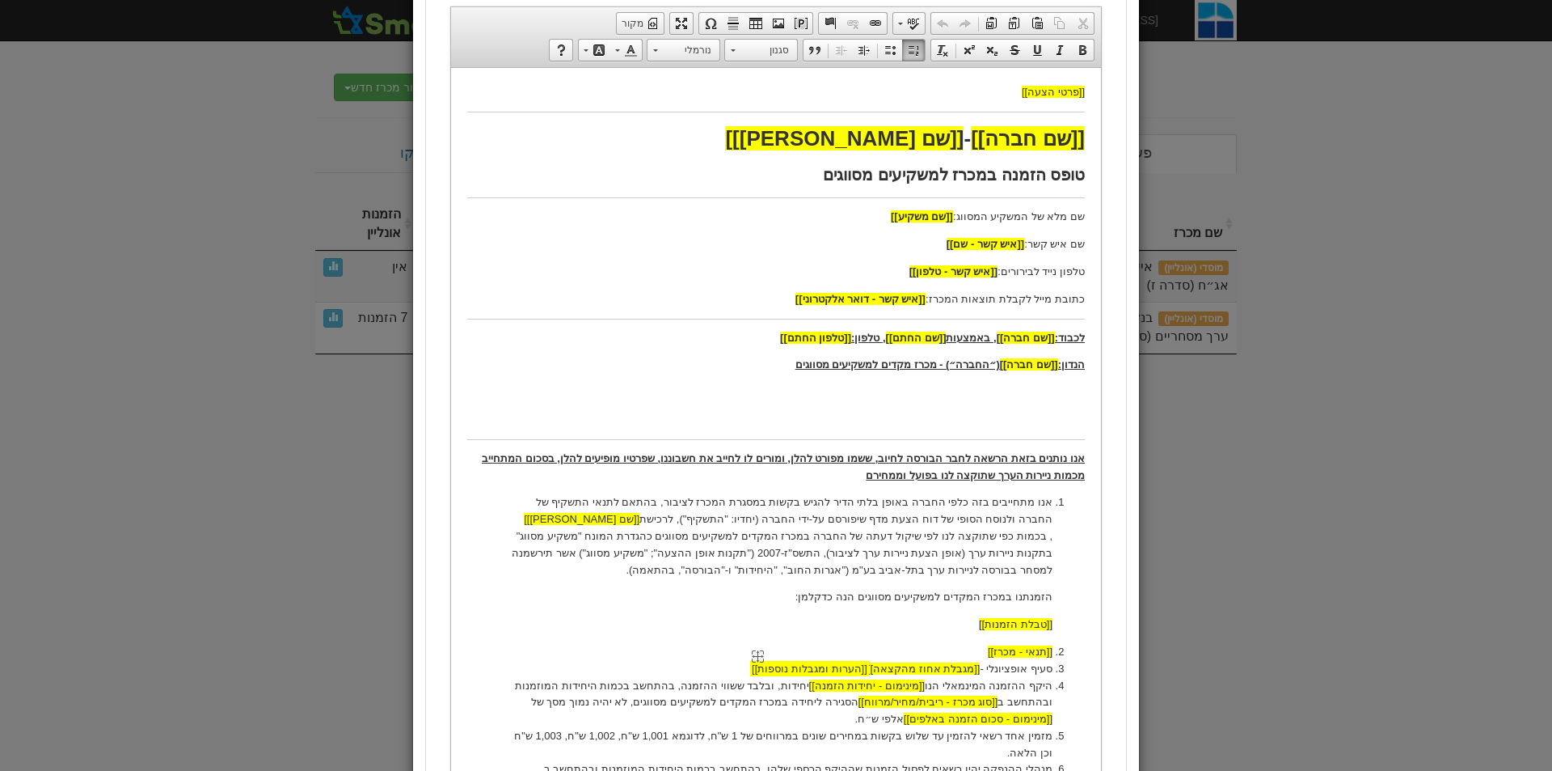
scroll to position [404, 0]
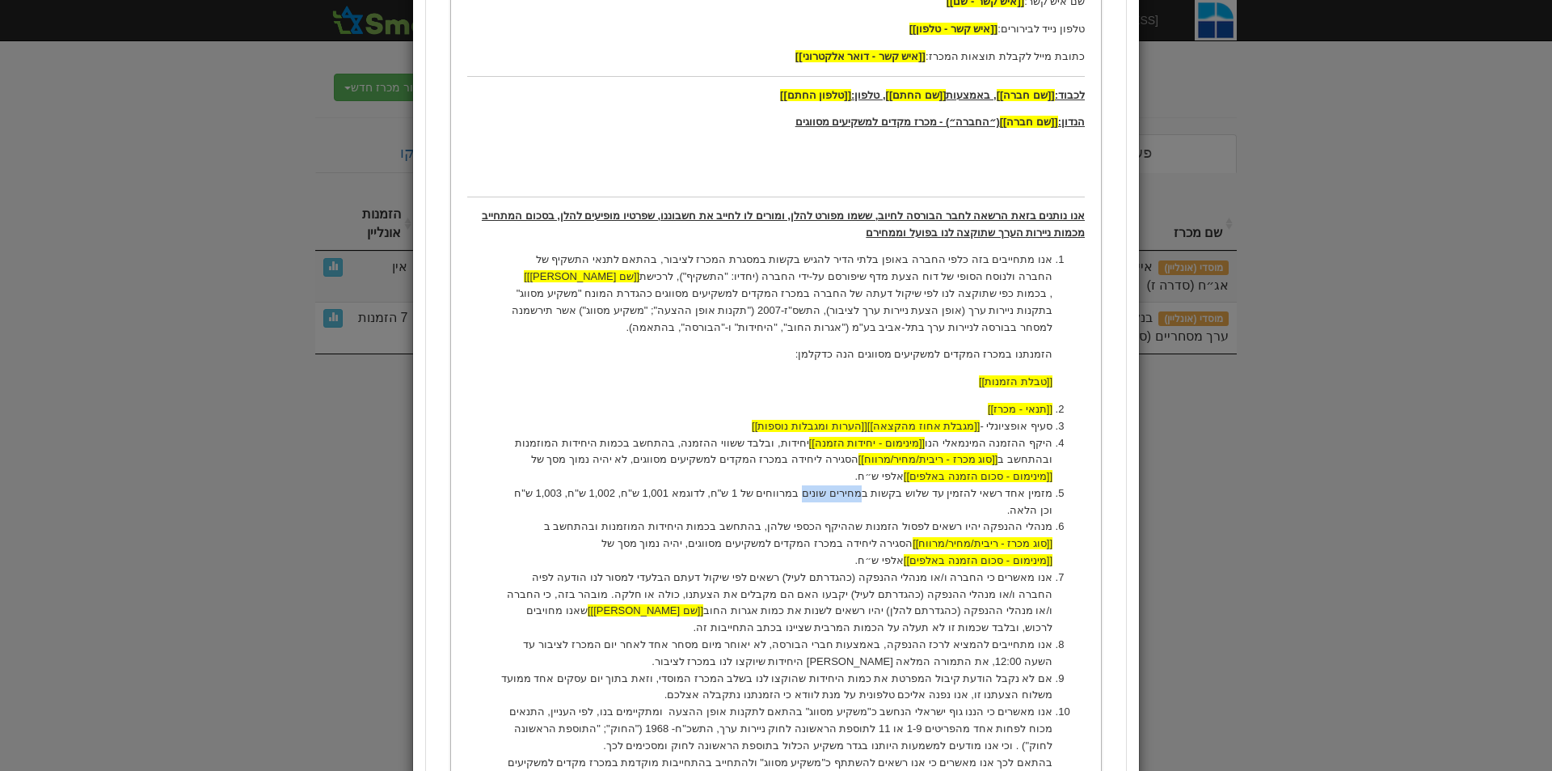
drag, startPoint x: 822, startPoint y: 492, endPoint x: 876, endPoint y: 496, distance: 54.3
click at [876, 496] on li "מזמין אחד רשאי להזמין עד שלוש בקשות במחירים שונים במרווחים של 1 ש"ח, לדוגמא 1,0…" at bounding box center [776, 502] width 553 height 34
drag, startPoint x: 745, startPoint y: 491, endPoint x: 765, endPoint y: 491, distance: 20.2
click at [765, 491] on li "מזמין אחד רשאי להזמין עד שלוש בקשות בריביות שונות במרווחים של 1 ש"ח, לדוגמא 1,0…" at bounding box center [776, 502] width 553 height 34
click at [762, 489] on li "מזמין אחד רשאי להזמין עד שלוש בקשות בריביות שונות במרווחים של 1 ש"ח, לדוגמא 1,0…" at bounding box center [776, 502] width 553 height 34
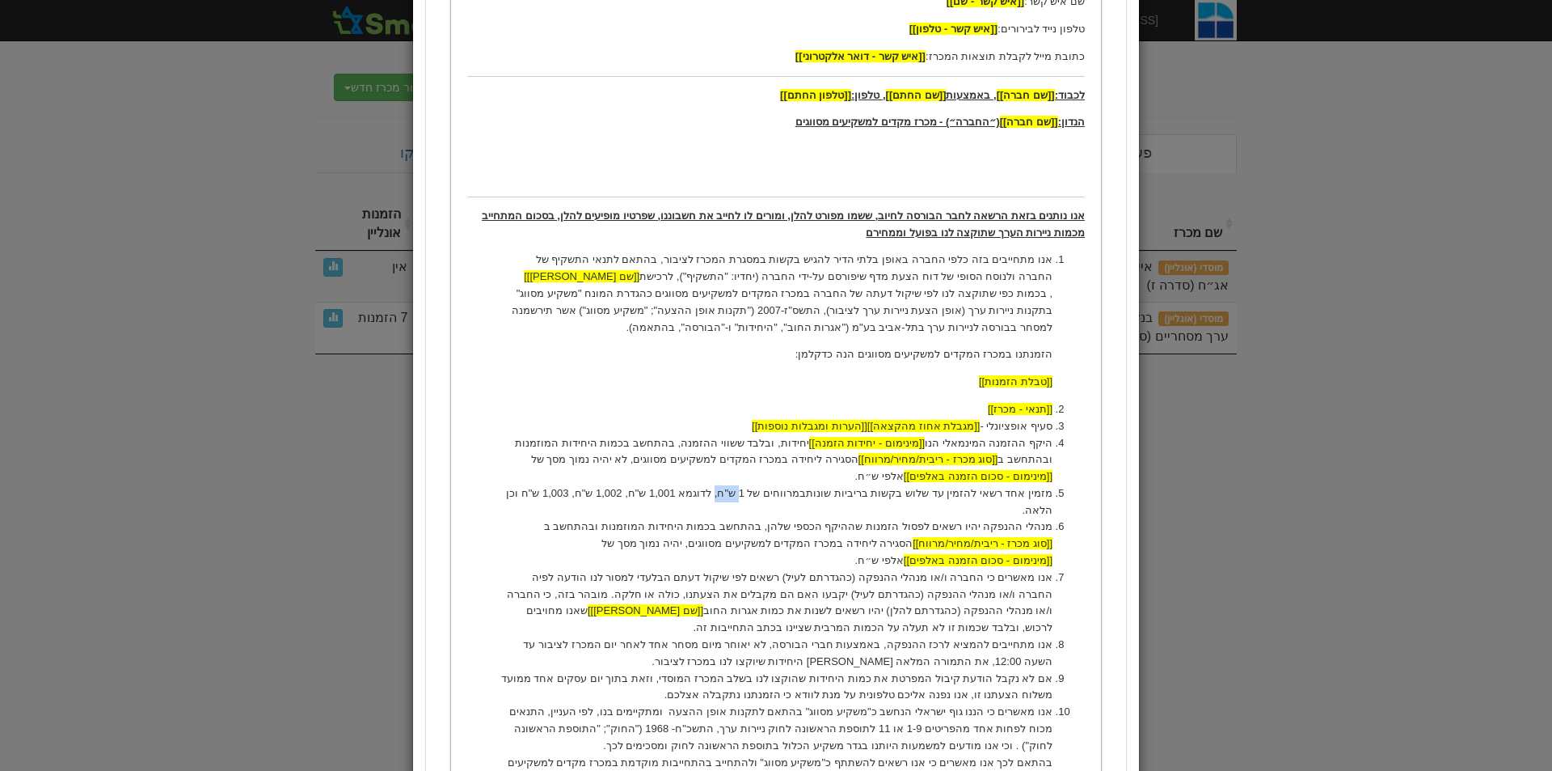
drag, startPoint x: 744, startPoint y: 489, endPoint x: 766, endPoint y: 489, distance: 21.8
click at [766, 489] on li "מזמין אחד רשאי להזמין עד שלוש בקשות בריביות שונות במרווחים של 1 ש"ח, לדוגמא 1,0…" at bounding box center [776, 502] width 553 height 34
click at [690, 494] on li "מזמין אחד רשאי להזמין עד שלוש בקשות בריביות שונות במרווחים של 0.01%, לדוגמא 1,0…" at bounding box center [776, 502] width 553 height 34
click at [669, 490] on li "מזמין אחד רשאי להזמין עד שלוש בקשות בריביות שונות במרווחים של 0.01%, לדוגמא 1,0…" at bounding box center [776, 502] width 553 height 34
drag, startPoint x: 655, startPoint y: 488, endPoint x: 676, endPoint y: 491, distance: 21.2
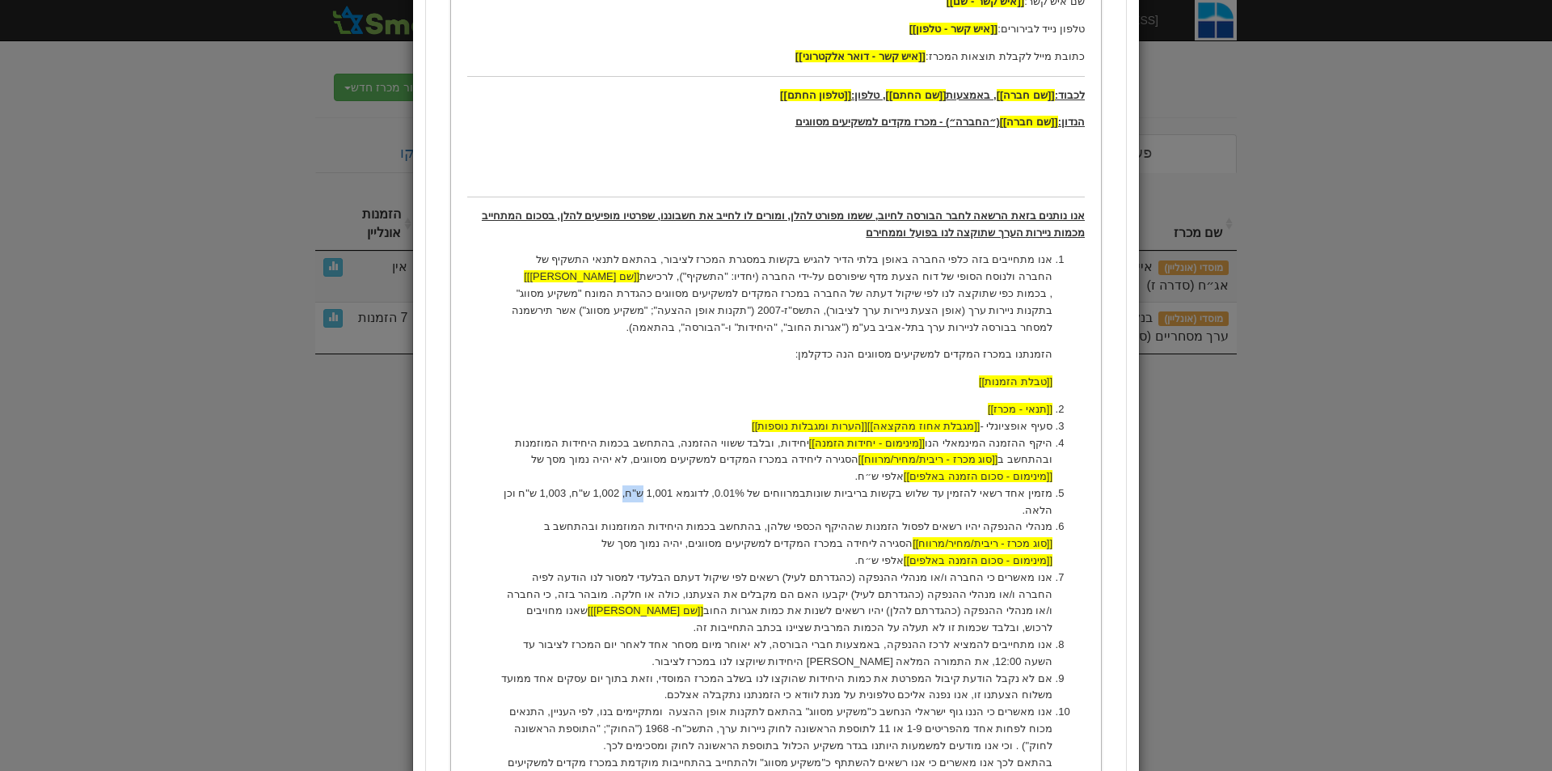
click at [676, 491] on li "מזמין אחד רשאי להזמין עד שלוש בקשות בריביות שונות במרווחים של 0.01%, לדוגמא 1,0…" at bounding box center [776, 502] width 553 height 34
drag, startPoint x: 626, startPoint y: 491, endPoint x: 646, endPoint y: 489, distance: 20.3
click at [646, 489] on li "מזמין אחד רשאי להזמין עד שלוש בקשות בריביות שונות במרווחים של 0.01%, לדוגמא 5.1…" at bounding box center [776, 502] width 553 height 34
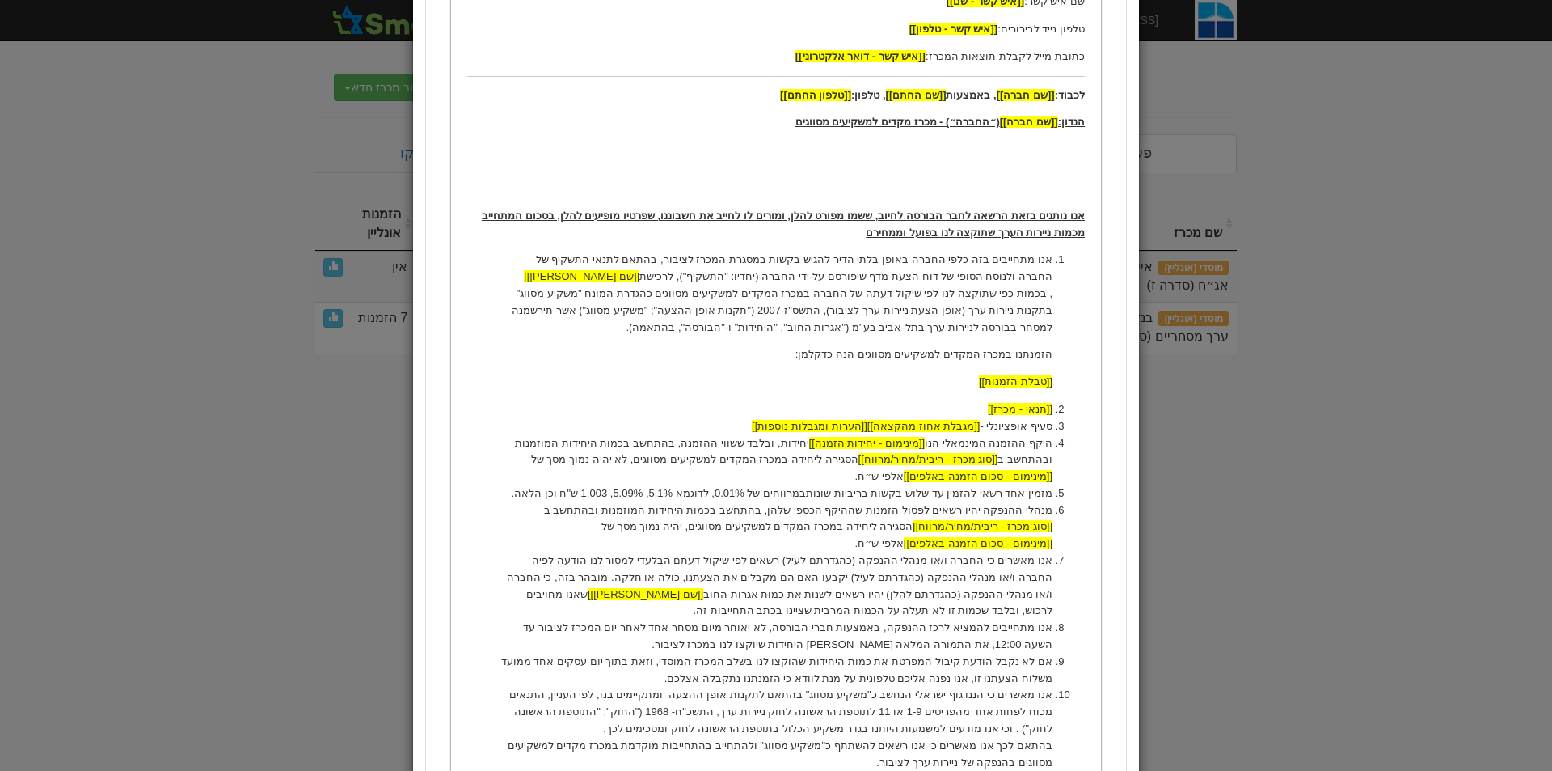
click at [609, 494] on li "מזמין אחד רשאי להזמין עד שלוש בקשות בריביות שונות במרווחים של 0.01%, לדוגמא 5.1…" at bounding box center [776, 493] width 553 height 17
click at [586, 492] on li "מזמין אחד רשאי להזמין עד שלוש בקשות בריביות שונות במרווחים של 0.01%, לדוגמא 5.1…" at bounding box center [776, 493] width 553 height 17
click at [588, 492] on li "מזמין אחד רשאי להזמין עד שלוש בקשות בריביות שונות במרווחים של 0.01%, לדוגמא 5.1…" at bounding box center [776, 493] width 553 height 17
click at [852, 544] on li "מנהלי ההנפקה יהיו רשאים לפסול הזמנות שההיקף הכספי שלהן, בהתחשב בכמות היחידות המ…" at bounding box center [776, 527] width 553 height 50
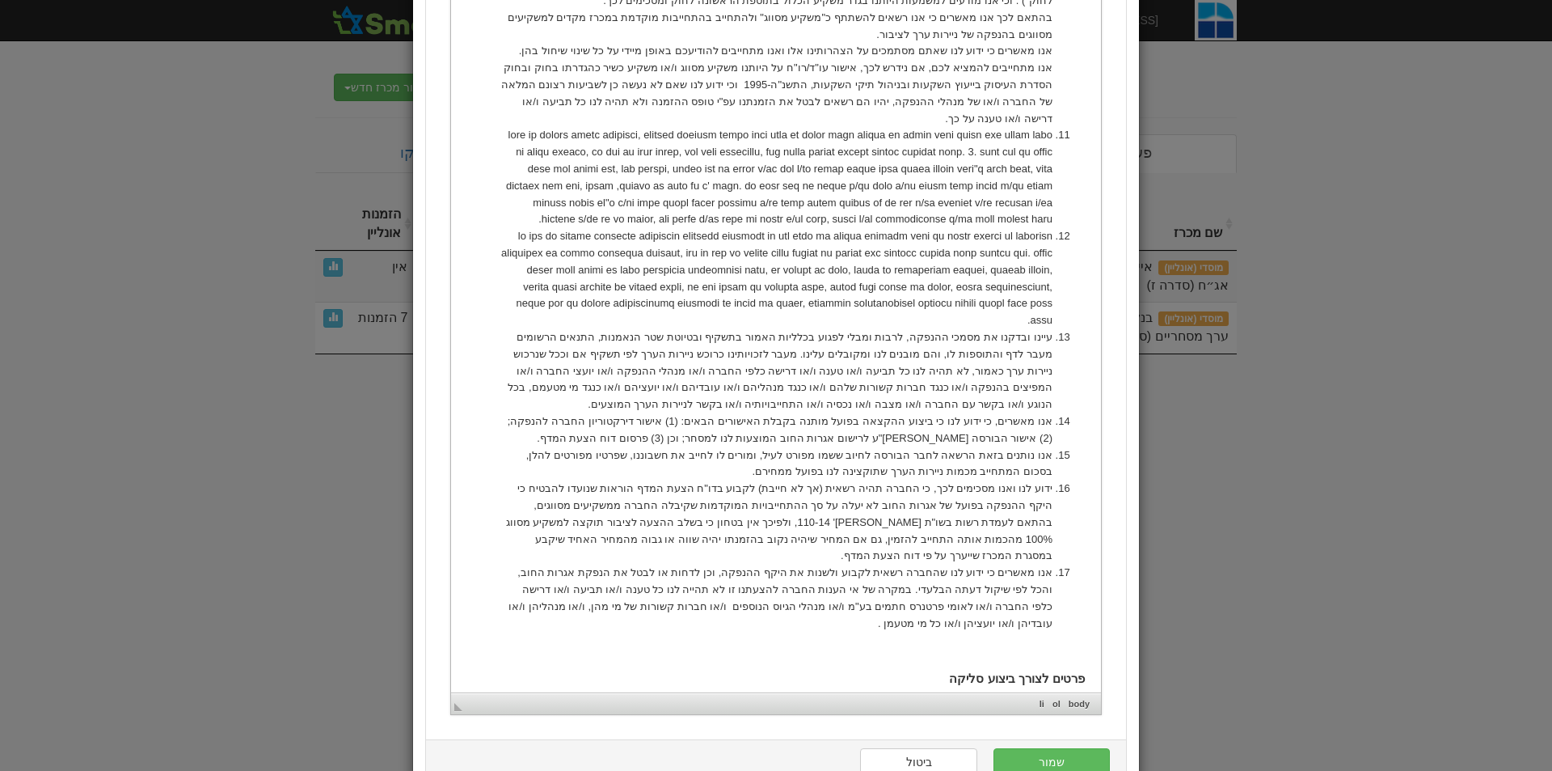
scroll to position [1212, 0]
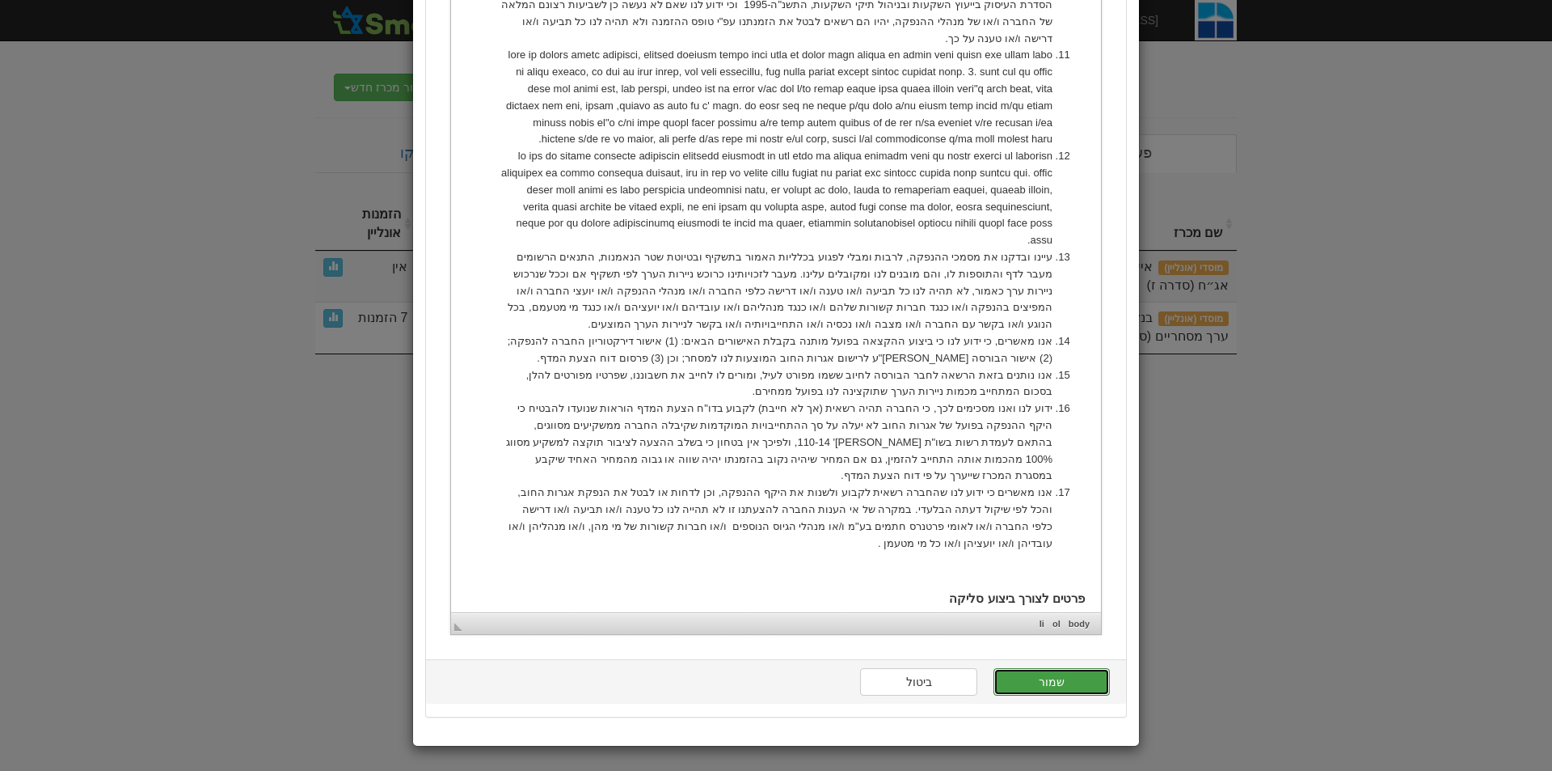
click at [1078, 684] on button "שמור" at bounding box center [1052, 681] width 116 height 27
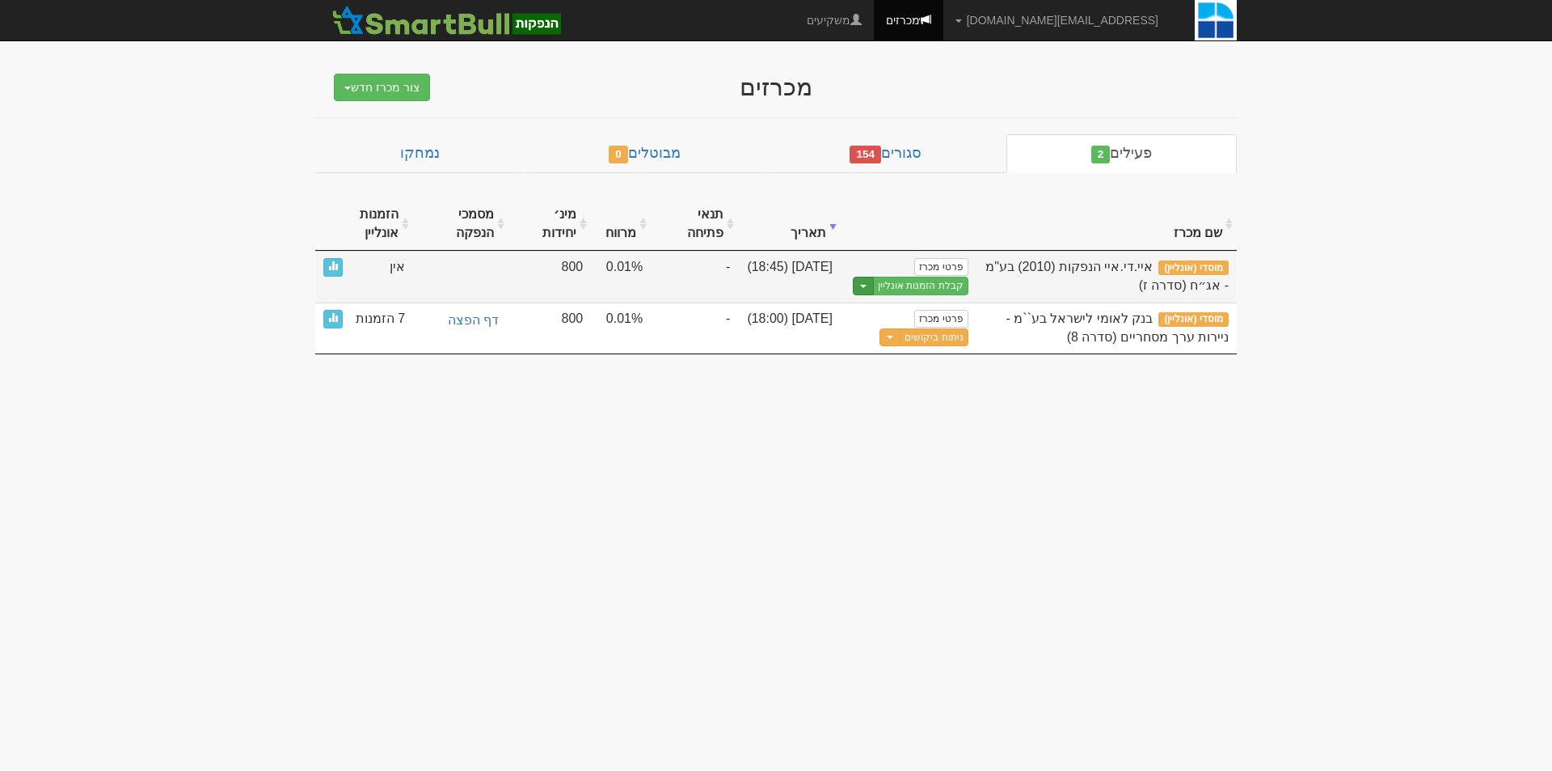
click at [859, 289] on button "Toggle Dropdown" at bounding box center [863, 286] width 21 height 19
click at [874, 313] on link "הצג טופס הזמנה לדוגמה" at bounding box center [891, 312] width 154 height 21
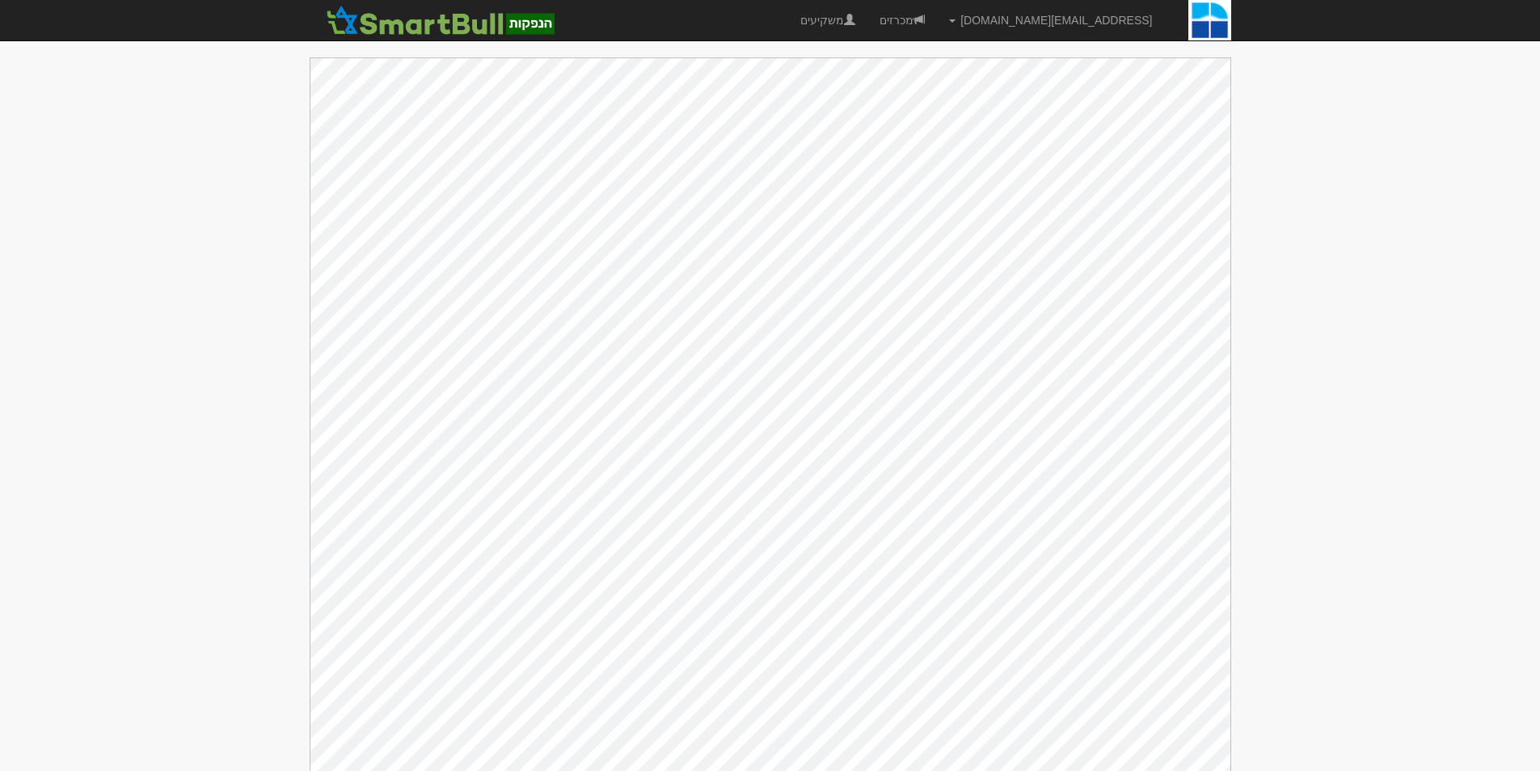
click at [177, 246] on body "[EMAIL_ADDRESS][DOMAIN_NAME] הגדרות חשבונות הנפקה תבניות הודעות קיבול X" at bounding box center [770, 394] width 1540 height 788
click at [126, 170] on body "[EMAIL_ADDRESS][DOMAIN_NAME] הגדרות חשבונות הנפקה תבניות הודעות קיבול X" at bounding box center [770, 394] width 1540 height 788
